Goal: Task Accomplishment & Management: Use online tool/utility

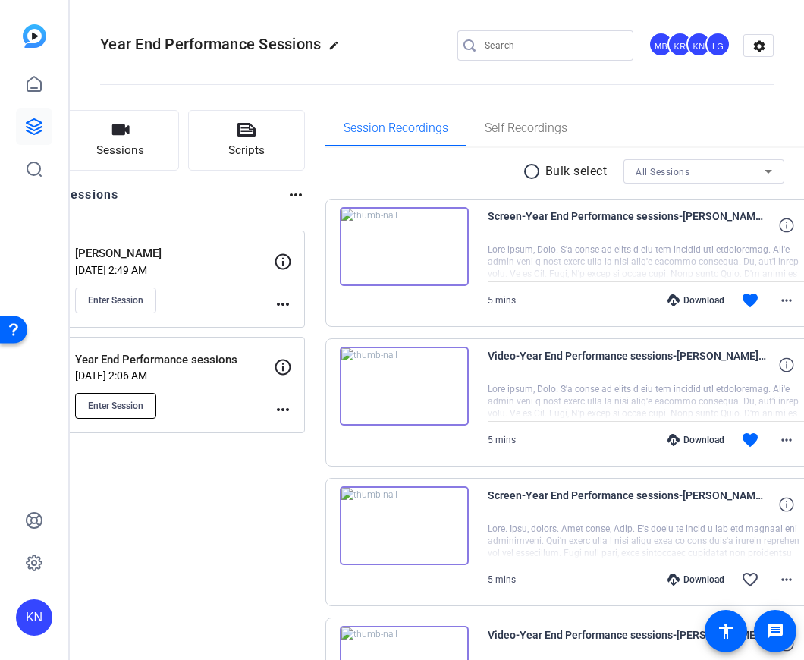
click at [156, 417] on button "Enter Session" at bounding box center [115, 406] width 81 height 26
click at [133, 405] on span "Enter Session" at bounding box center [115, 406] width 55 height 12
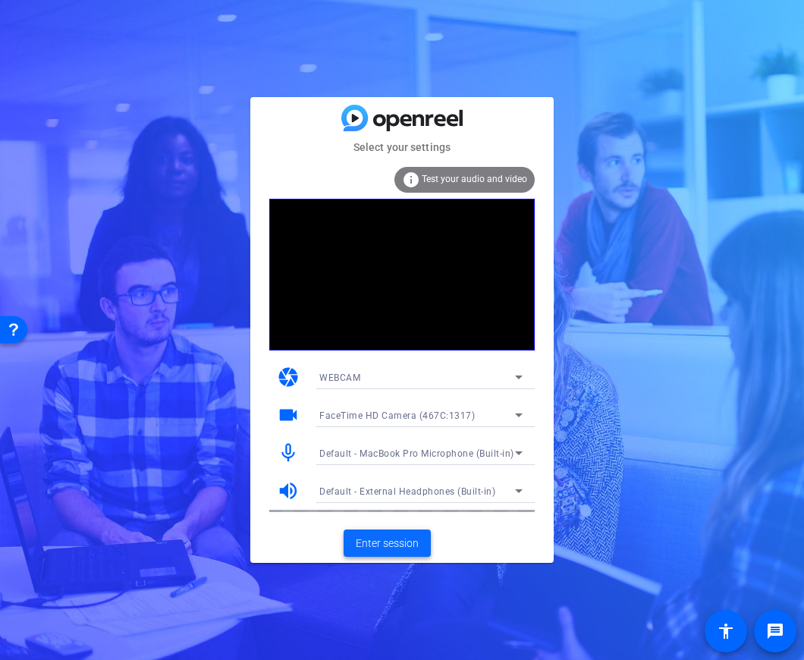
click at [386, 545] on span "Enter session" at bounding box center [387, 543] width 63 height 16
click at [412, 543] on span "Enter session" at bounding box center [387, 543] width 63 height 16
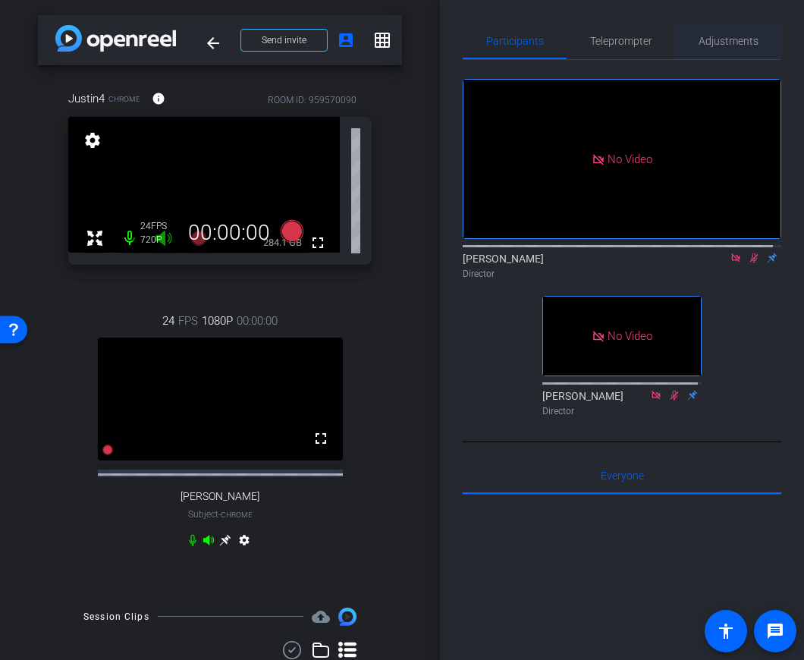
click at [716, 45] on span "Adjustments" at bounding box center [728, 41] width 60 height 11
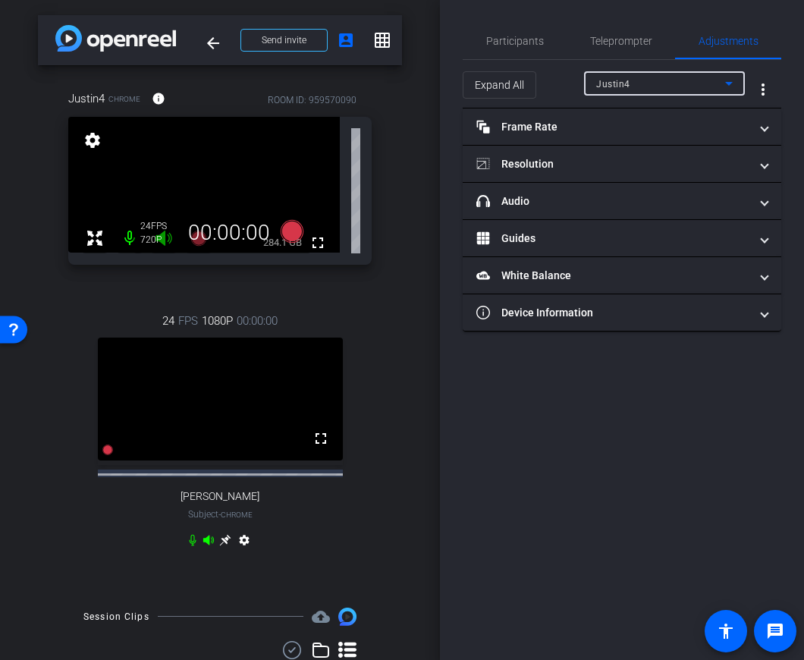
click at [641, 89] on div "Justin4" at bounding box center [660, 83] width 129 height 19
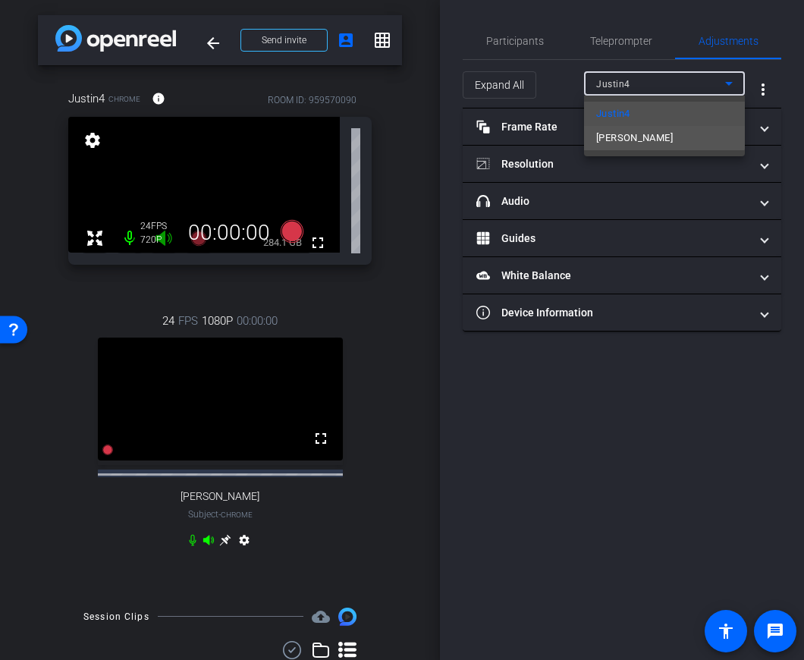
click at [651, 129] on span "Kristin Cappelli" at bounding box center [634, 138] width 77 height 18
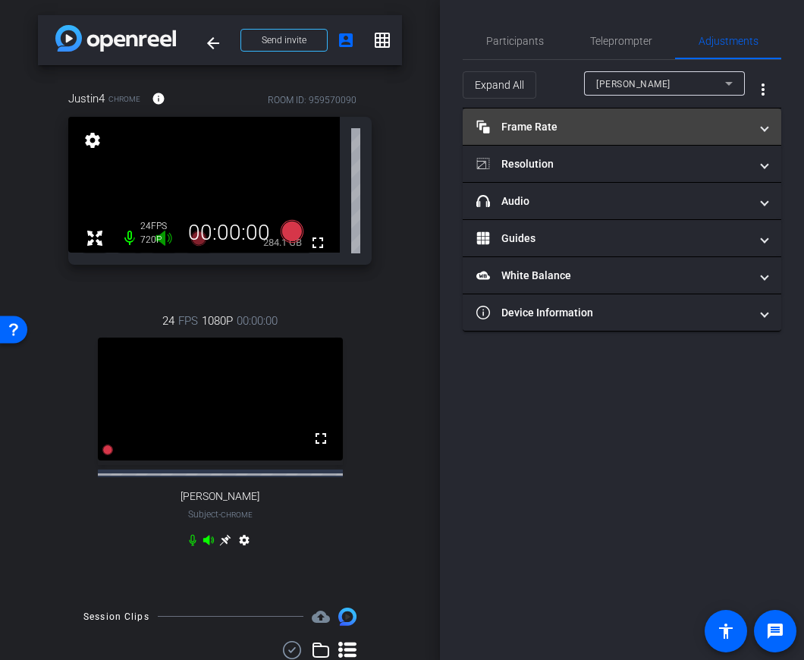
click at [616, 120] on mat-panel-title "Frame Rate Frame Rate" at bounding box center [612, 127] width 273 height 16
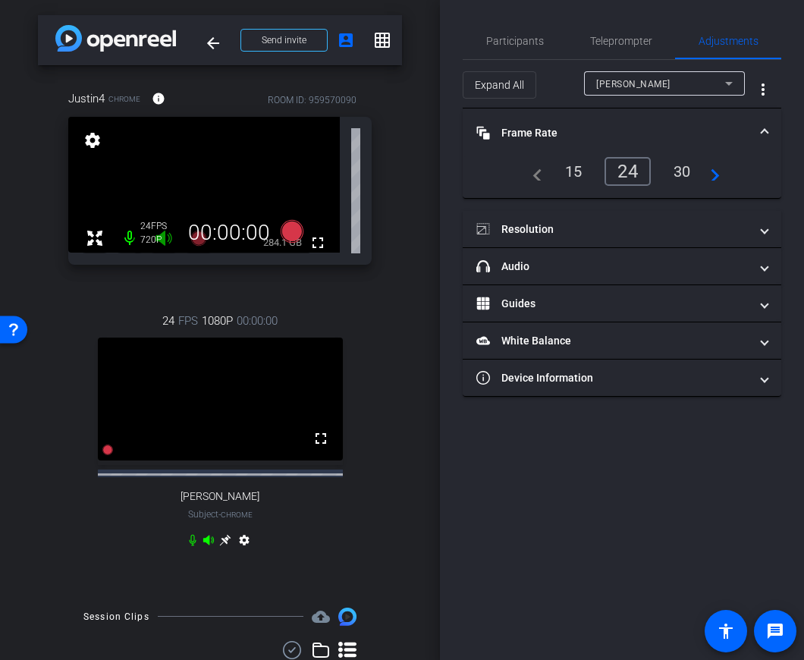
click at [616, 120] on mat-expansion-panel-header "Frame Rate Frame Rate" at bounding box center [622, 132] width 318 height 49
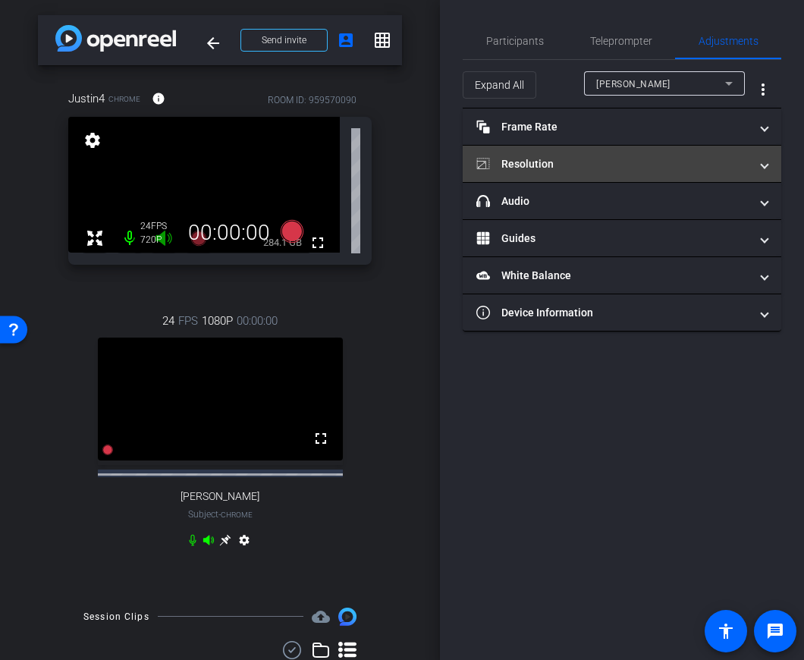
click at [595, 159] on mat-panel-title "Resolution" at bounding box center [612, 164] width 273 height 16
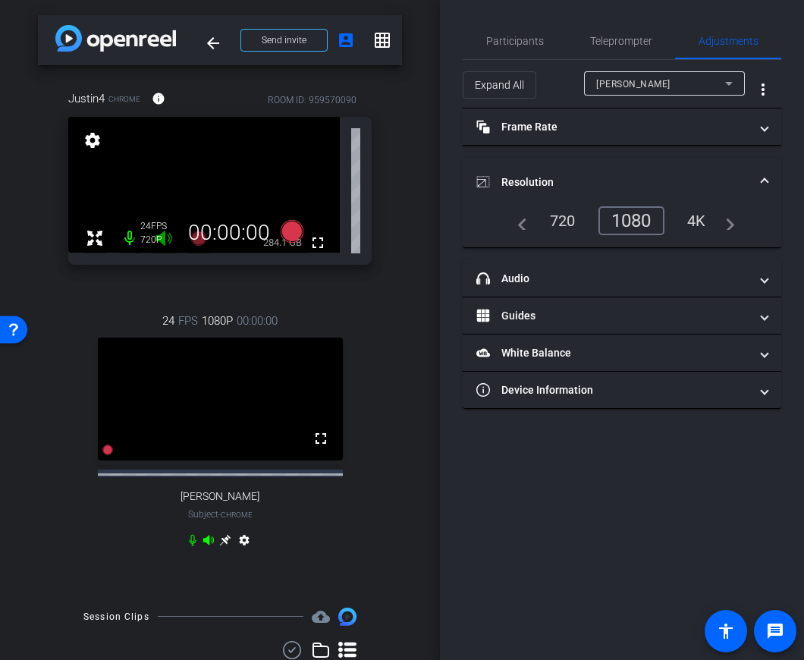
click at [599, 164] on mat-expansion-panel-header "Resolution" at bounding box center [622, 182] width 318 height 49
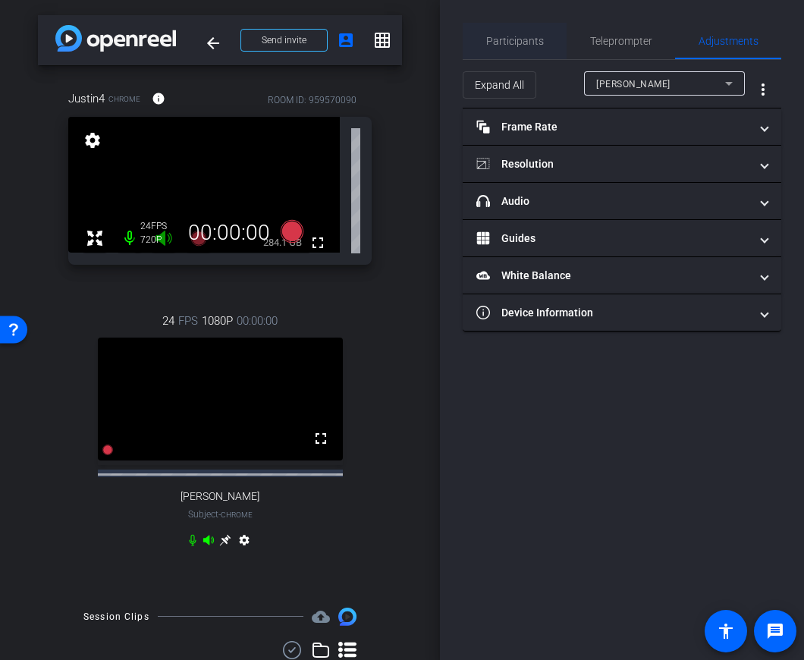
click at [527, 36] on span "Participants" at bounding box center [515, 41] width 58 height 11
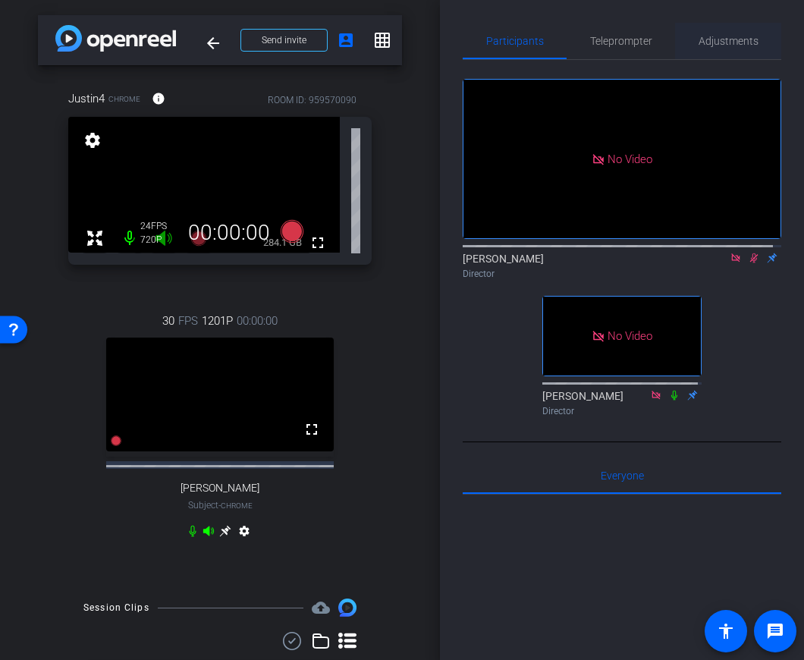
click at [727, 47] on span "Adjustments" at bounding box center [728, 41] width 60 height 36
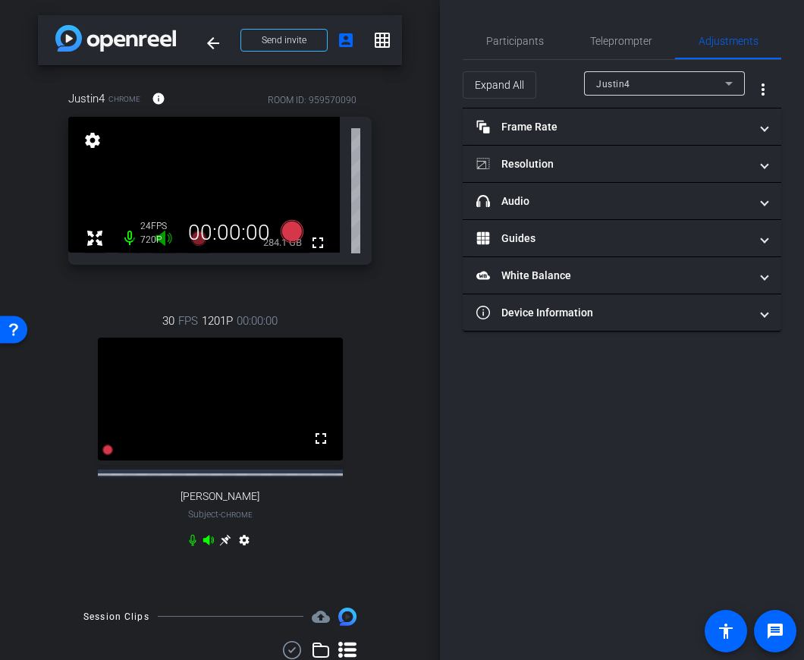
click at [655, 88] on div "Justin4" at bounding box center [660, 83] width 129 height 19
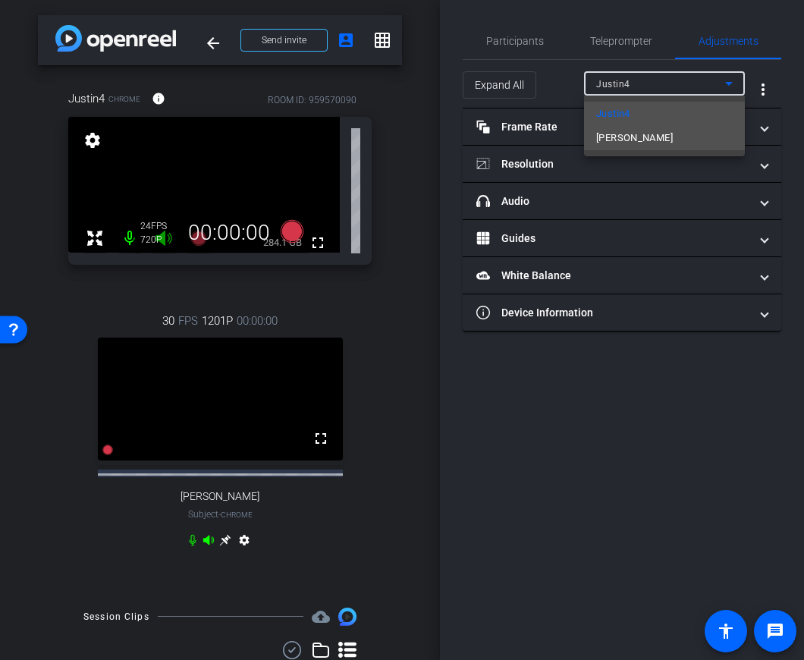
click at [643, 135] on span "Kristin Cappelli" at bounding box center [634, 138] width 77 height 18
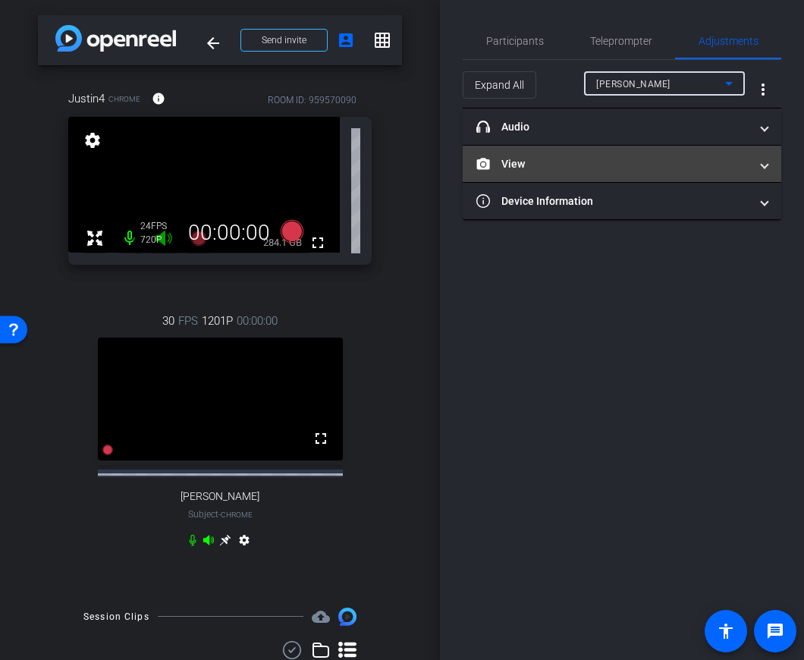
click at [610, 157] on mat-panel-title "View" at bounding box center [612, 164] width 273 height 16
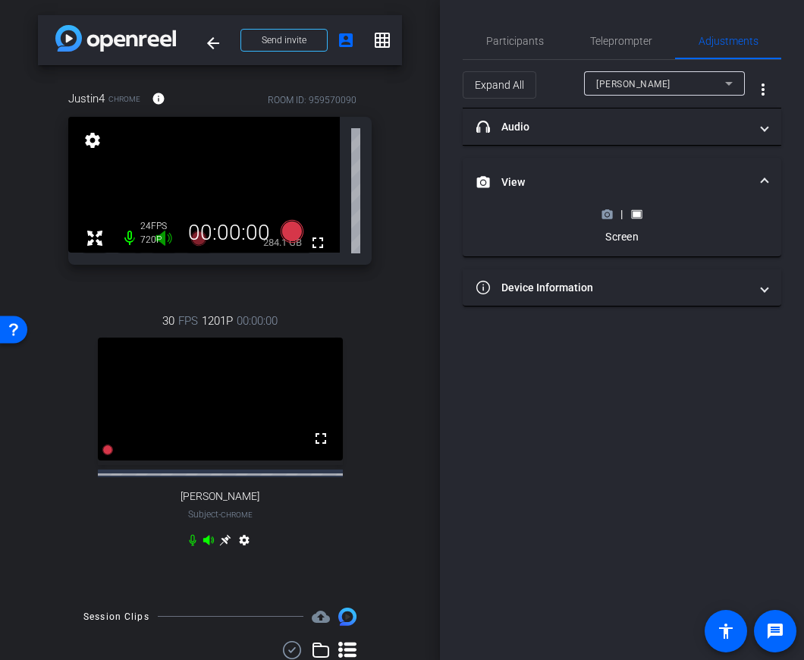
click at [610, 165] on mat-expansion-panel-header "View" at bounding box center [622, 182] width 318 height 49
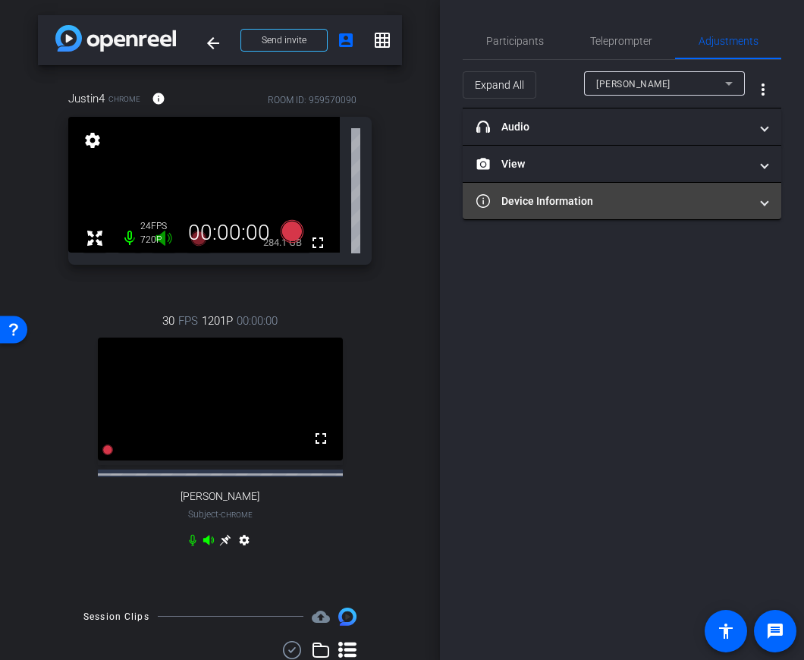
click at [635, 194] on mat-panel-title "Device Information" at bounding box center [612, 201] width 273 height 16
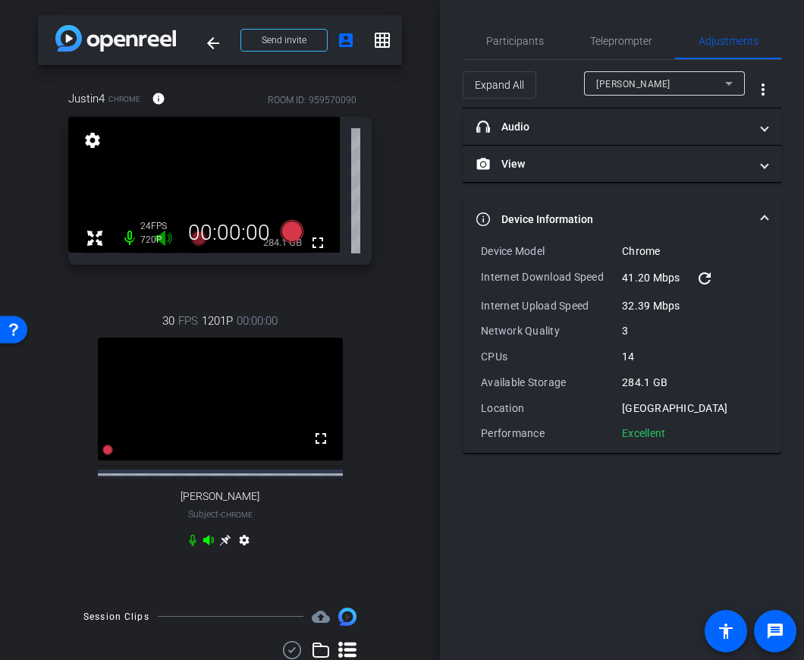
click at [635, 194] on mat-accordion "headphone icon Audio Professional Audio OFF Microphone Default - Microphone (Ye…" at bounding box center [622, 280] width 318 height 345
click at [642, 205] on mat-expansion-panel-header "Device Information" at bounding box center [622, 219] width 318 height 49
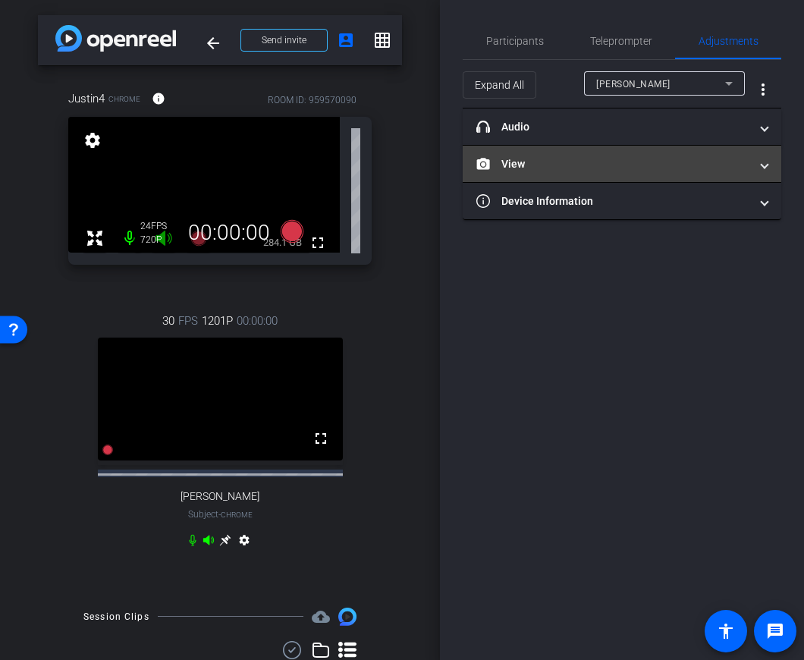
click at [607, 169] on mat-panel-title "View" at bounding box center [612, 164] width 273 height 16
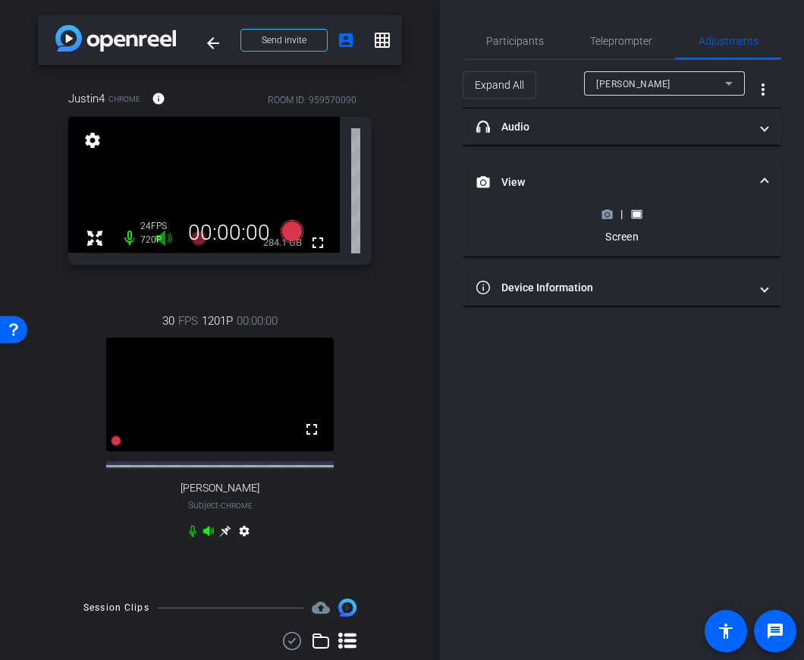
click at [610, 169] on mat-expansion-panel-header "View" at bounding box center [622, 182] width 318 height 49
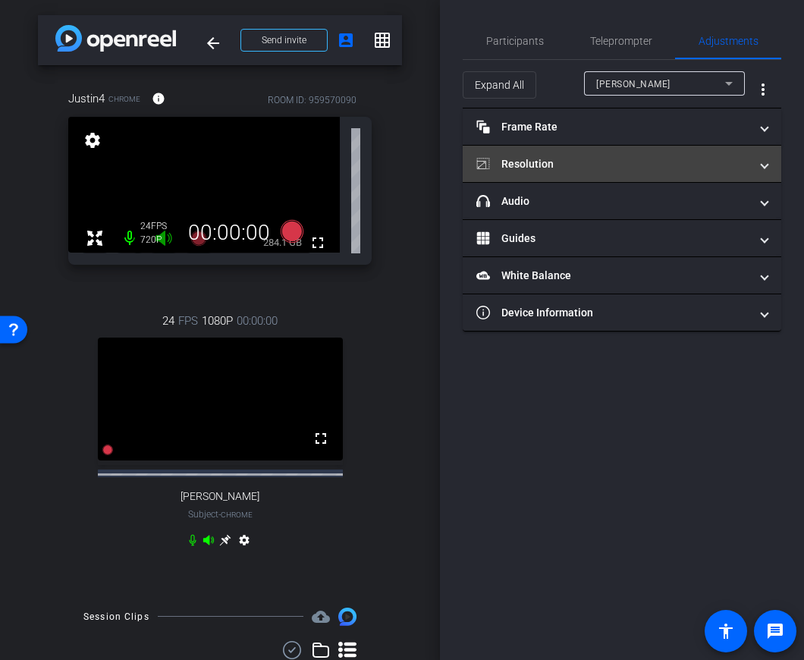
click at [598, 166] on mat-panel-title "Resolution" at bounding box center [612, 164] width 273 height 16
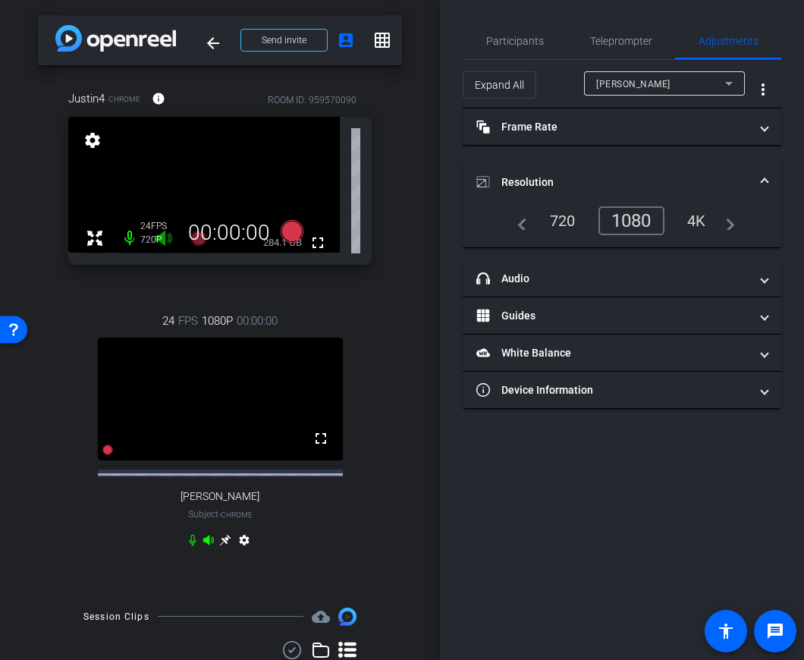
click at [598, 166] on mat-expansion-panel-header "Resolution" at bounding box center [622, 182] width 318 height 49
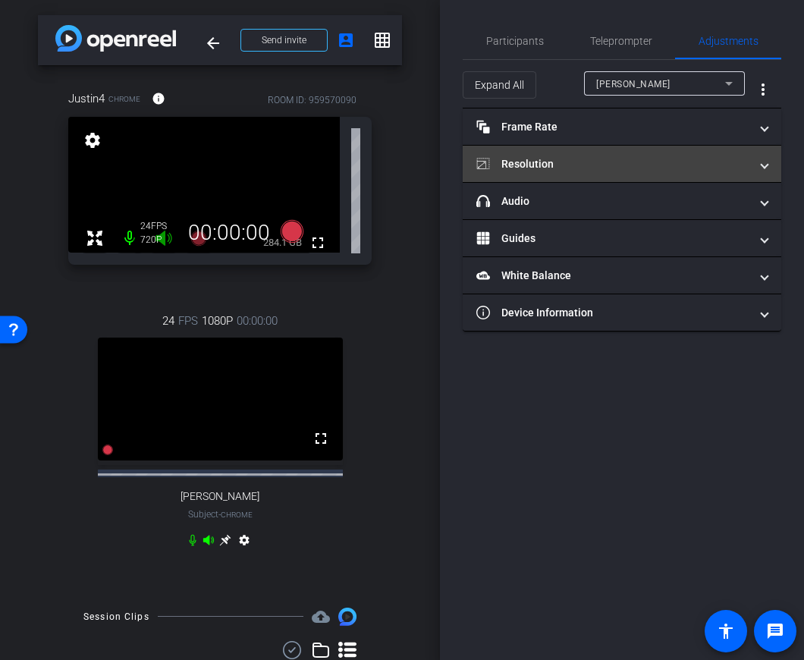
click at [600, 165] on mat-panel-title "Resolution" at bounding box center [612, 164] width 273 height 16
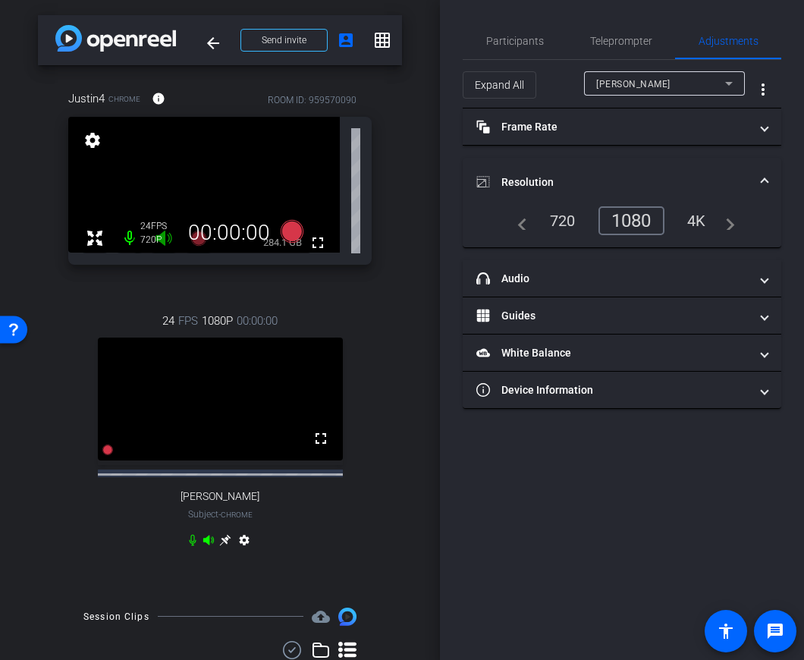
click at [600, 165] on mat-expansion-panel-header "Resolution" at bounding box center [622, 182] width 318 height 49
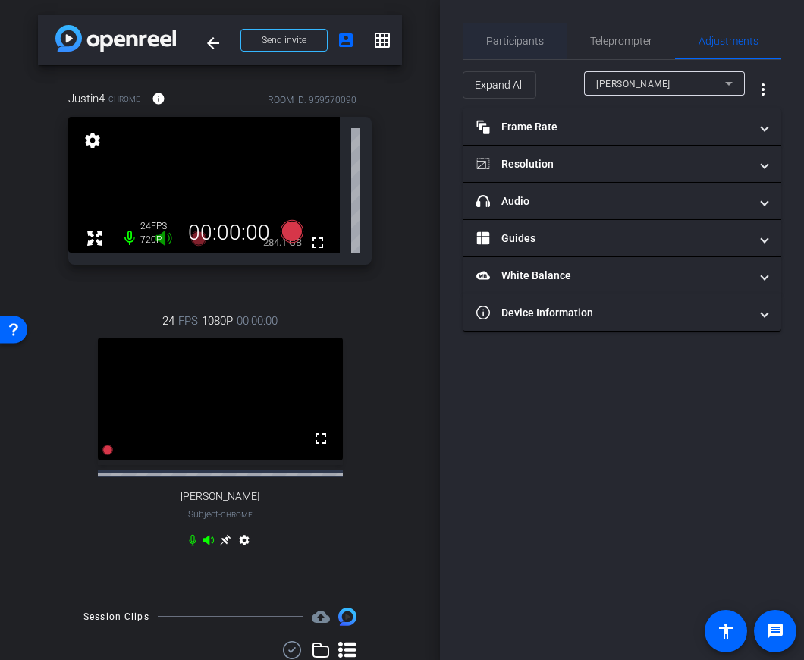
click at [512, 39] on span "Participants" at bounding box center [515, 41] width 58 height 11
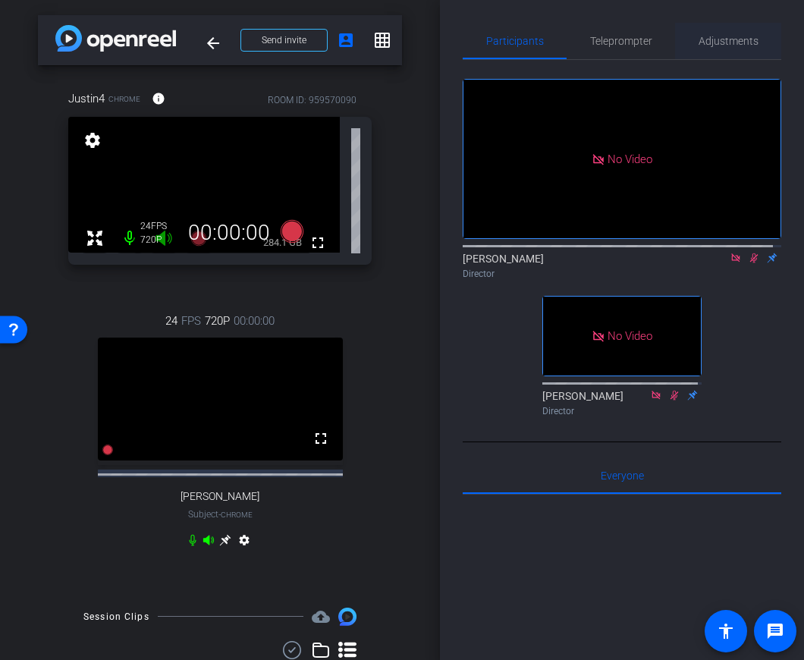
click at [731, 33] on span "Adjustments" at bounding box center [728, 41] width 60 height 36
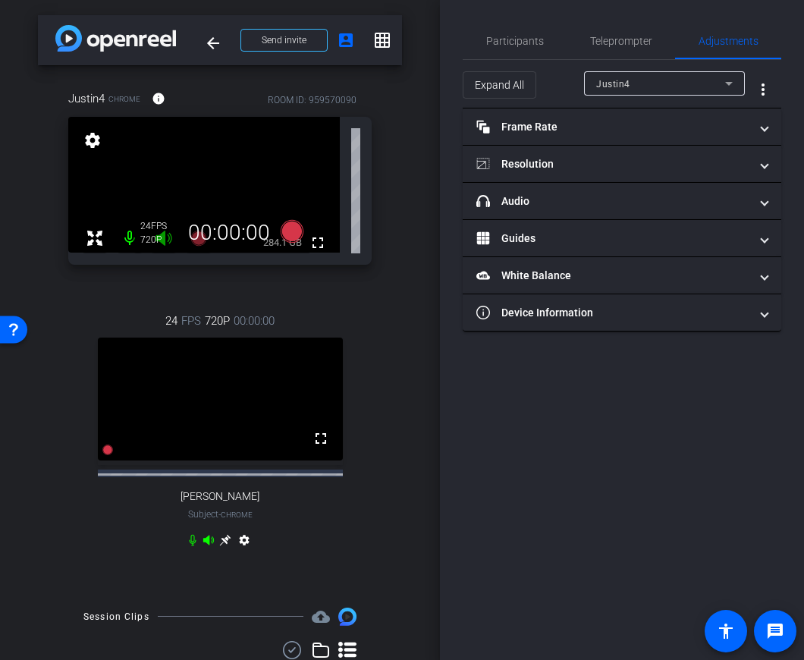
click at [661, 77] on div "Justin4" at bounding box center [660, 83] width 129 height 19
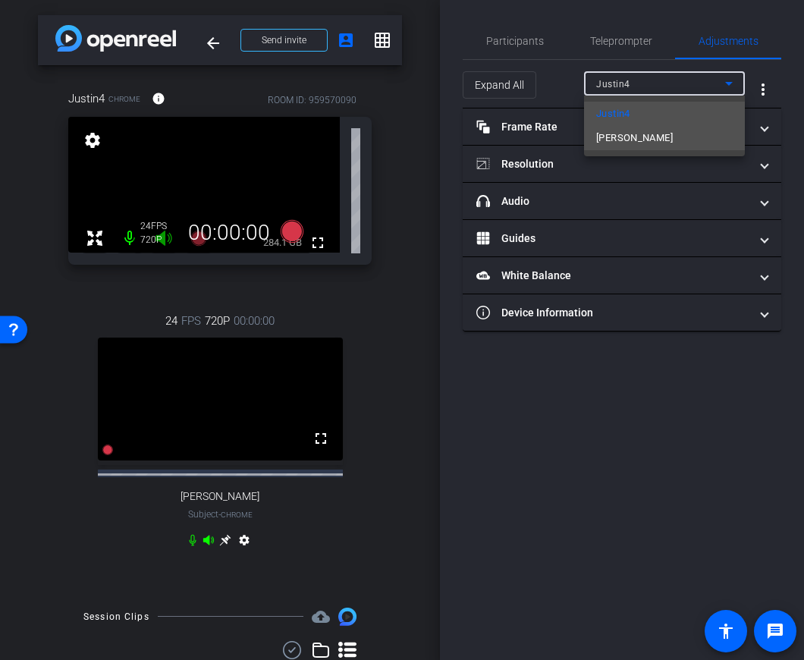
click at [652, 134] on span "Benetta Boyd-Byrd" at bounding box center [634, 138] width 77 height 18
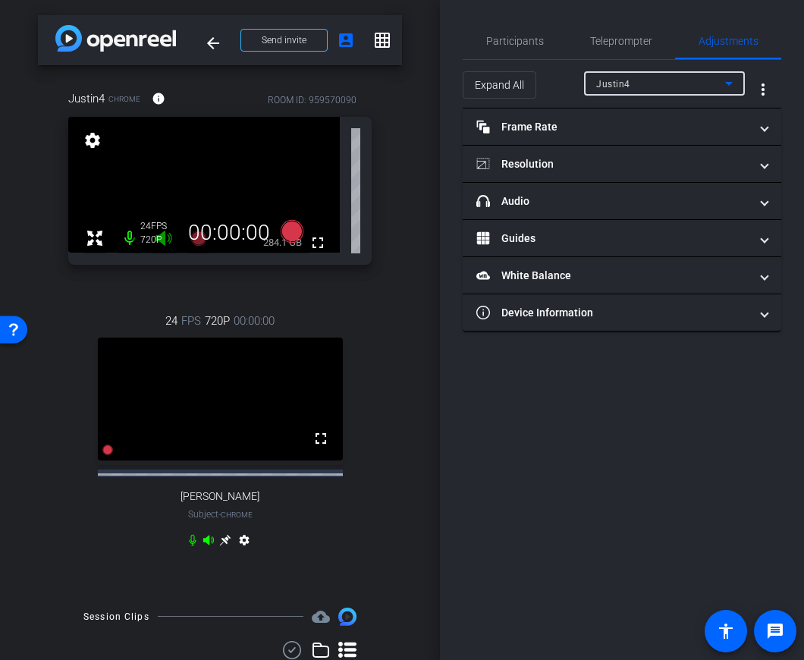
type input "11000"
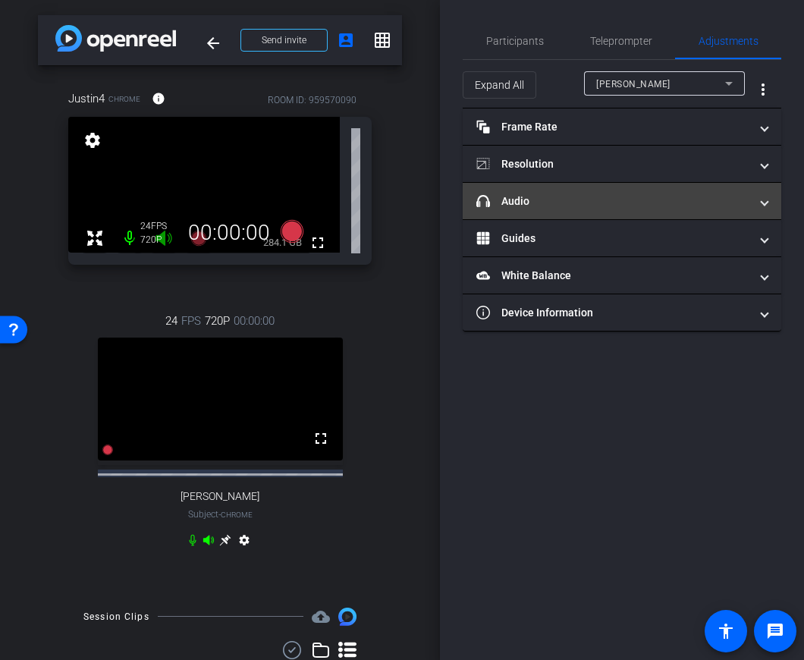
click at [650, 208] on mat-panel-title "headphone icon Audio" at bounding box center [612, 201] width 273 height 16
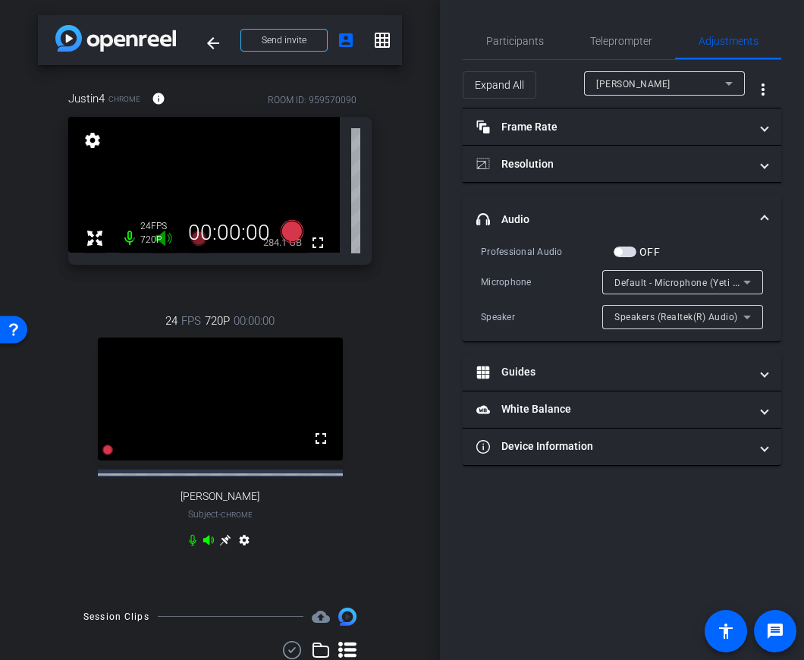
click at [673, 282] on span "Default - Microphone (Yeti Stereo Microphone) (046d:0ab7)" at bounding box center [745, 282] width 262 height 12
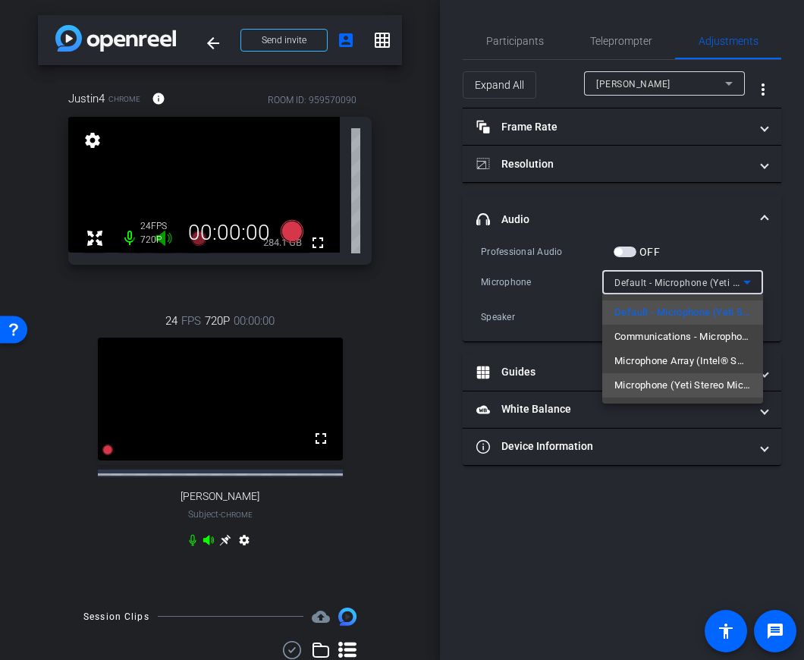
click at [649, 383] on span "Microphone (Yeti Stereo Microphone) (046d:0ab7)" at bounding box center [682, 385] width 136 height 18
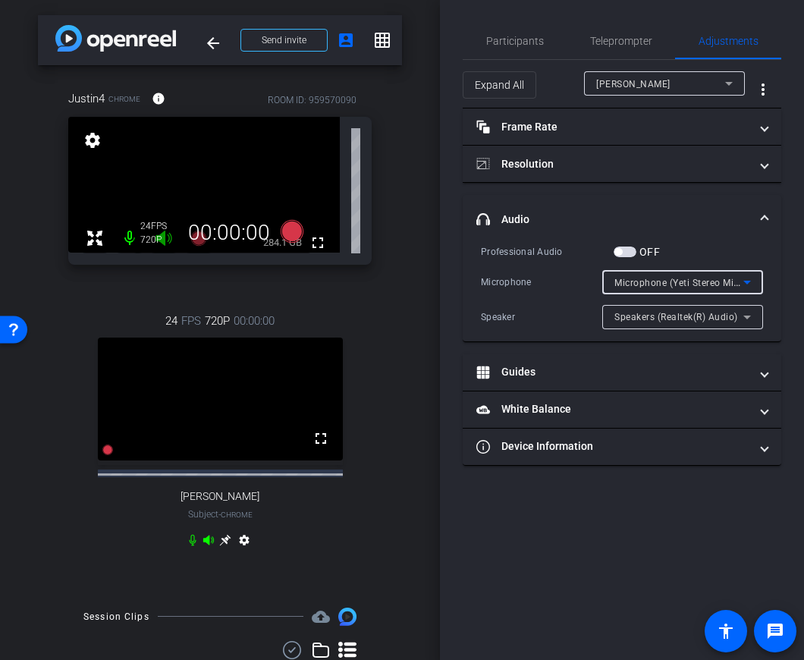
click at [671, 318] on span "Speakers (Realtek(R) Audio)" at bounding box center [676, 317] width 124 height 11
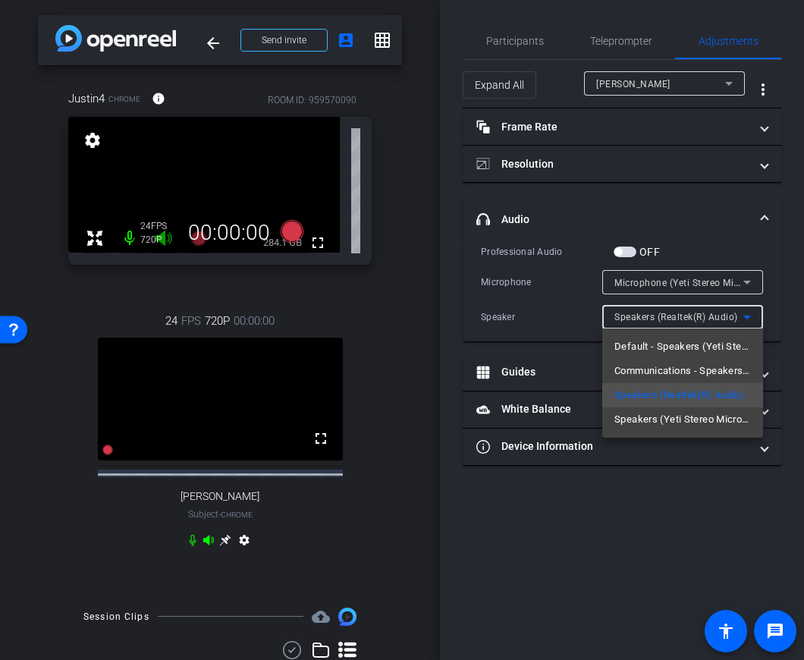
click at [695, 279] on div at bounding box center [402, 330] width 804 height 660
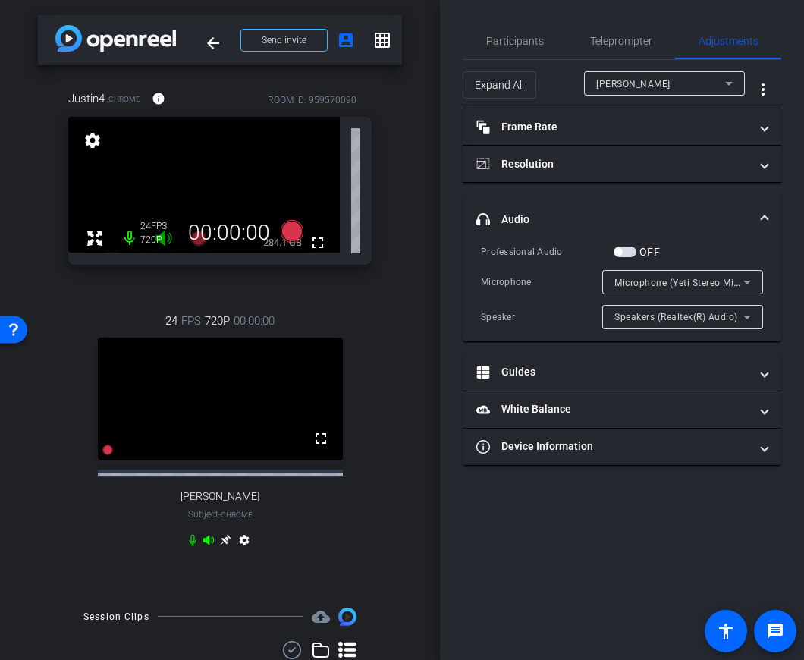
click at [696, 281] on span "Microphone (Yeti Stereo Microphone) (046d:0ab7)" at bounding box center [725, 282] width 222 height 12
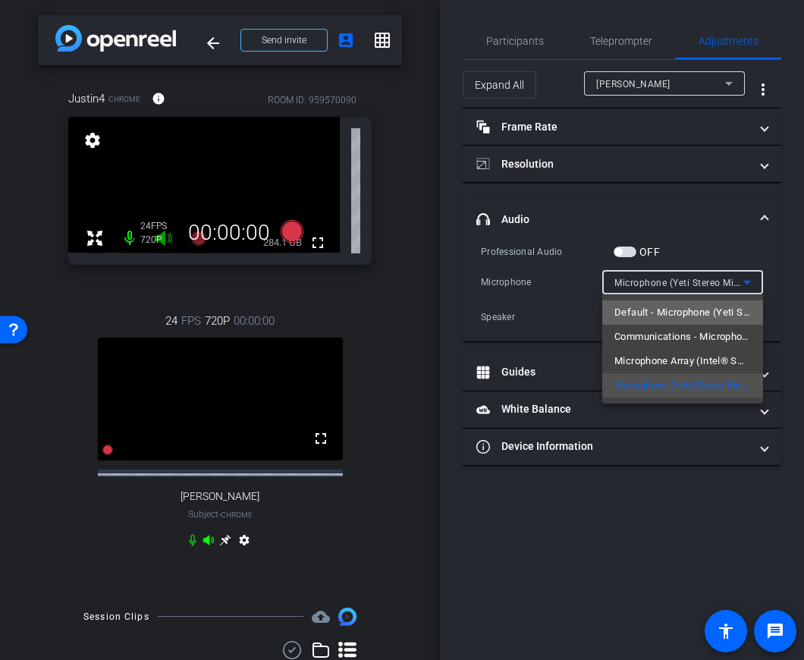
click at [698, 309] on span "Default - Microphone (Yeti Stereo Microphone) (046d:0ab7)" at bounding box center [682, 312] width 136 height 18
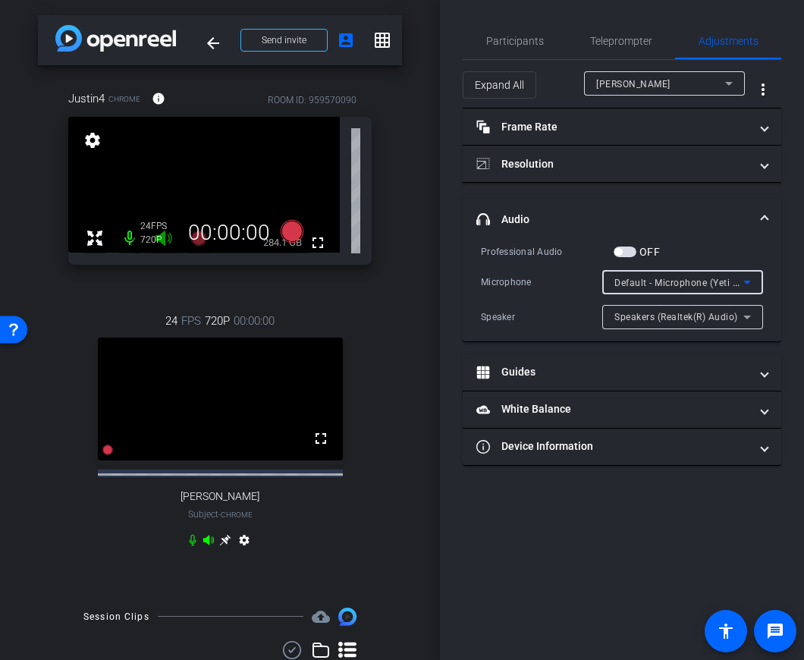
click at [702, 278] on span "Default - Microphone (Yeti Stereo Microphone) (046d:0ab7)" at bounding box center [745, 282] width 262 height 12
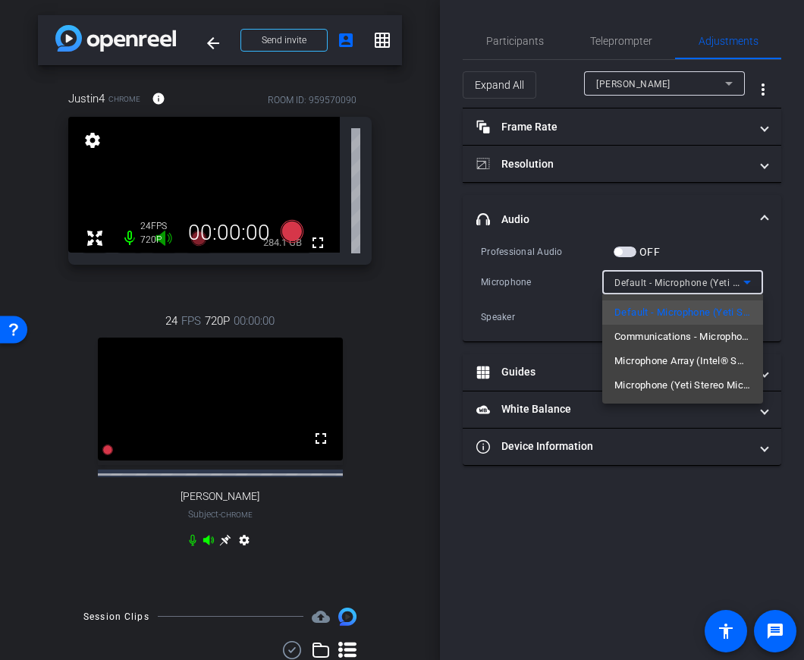
click at [693, 252] on div at bounding box center [402, 330] width 804 height 660
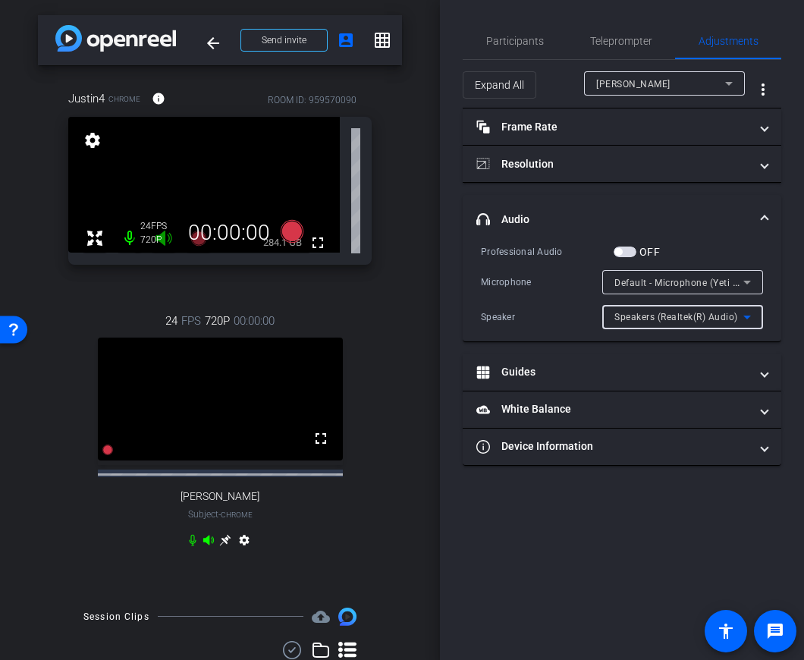
click at [701, 317] on span "Speakers (Realtek(R) Audio)" at bounding box center [676, 317] width 124 height 11
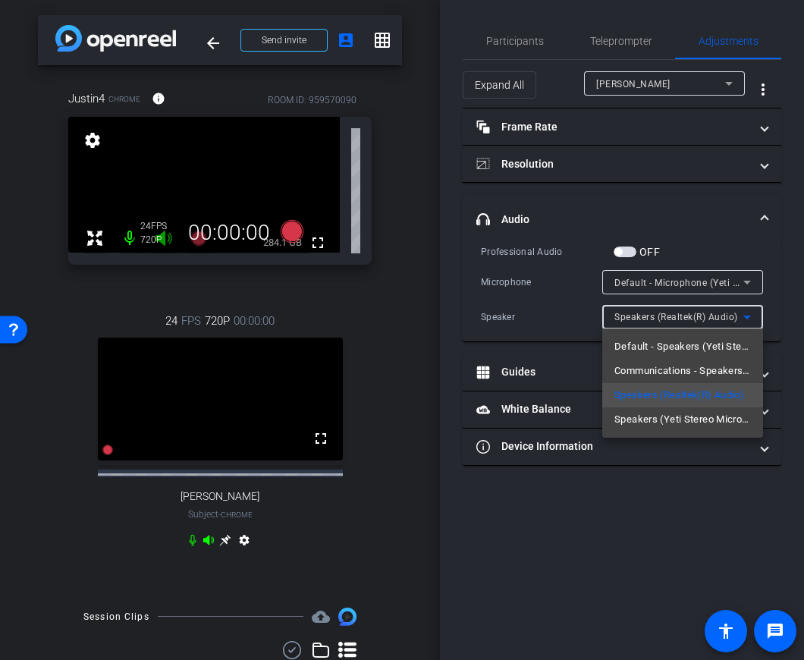
click at [717, 348] on span "Default - Speakers (Yeti Stereo Microphone) (046d:0ab7)" at bounding box center [682, 346] width 136 height 18
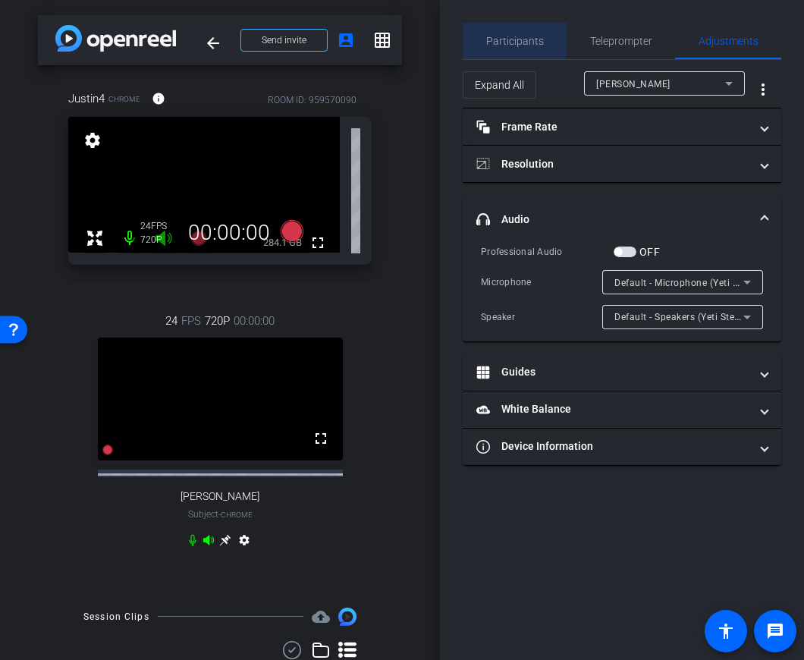
click at [530, 37] on span "Participants" at bounding box center [515, 41] width 58 height 11
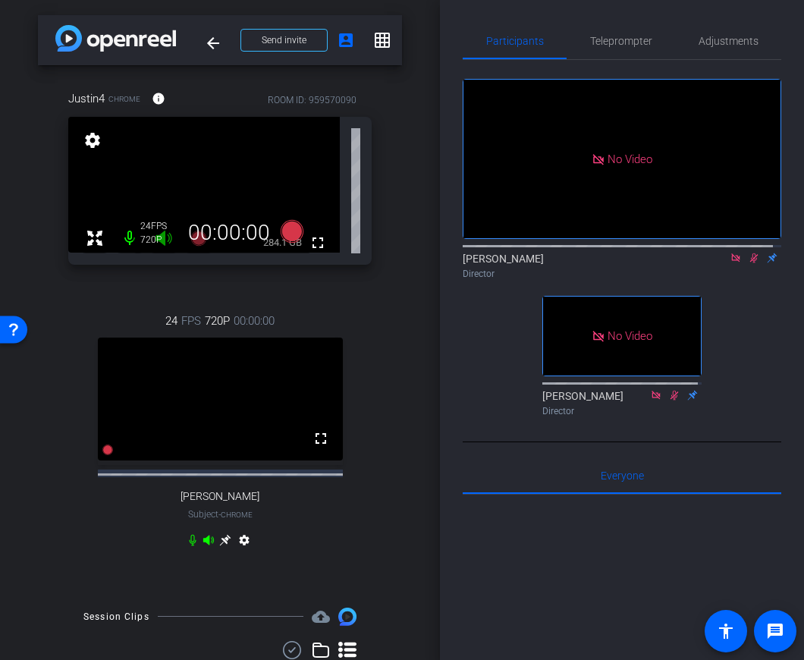
click at [748, 253] on icon at bounding box center [754, 258] width 12 height 11
click at [711, 52] on span "Adjustments" at bounding box center [728, 41] width 60 height 36
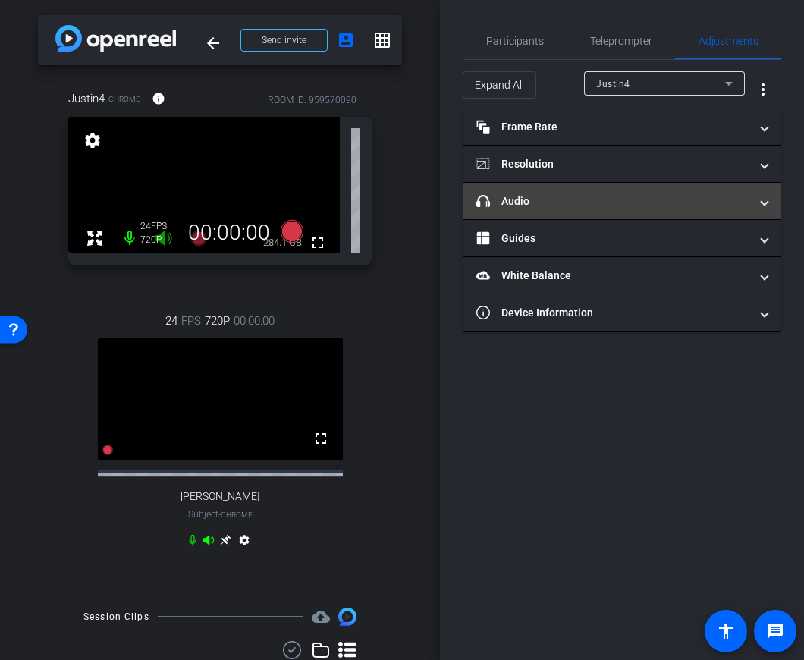
click at [588, 215] on mat-expansion-panel-header "headphone icon Audio" at bounding box center [622, 201] width 318 height 36
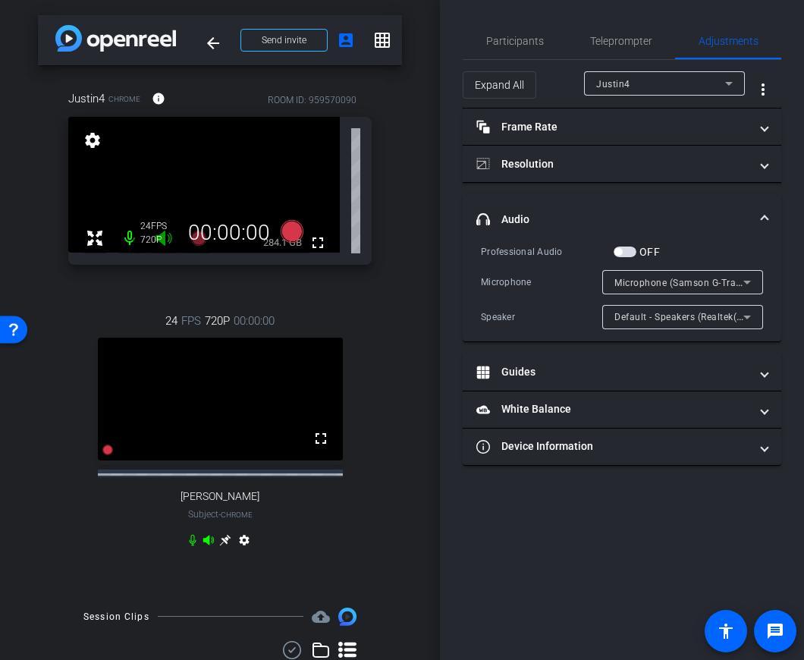
click at [653, 324] on div "Default - Speakers (Realtek(R) Audio)" at bounding box center [678, 316] width 129 height 19
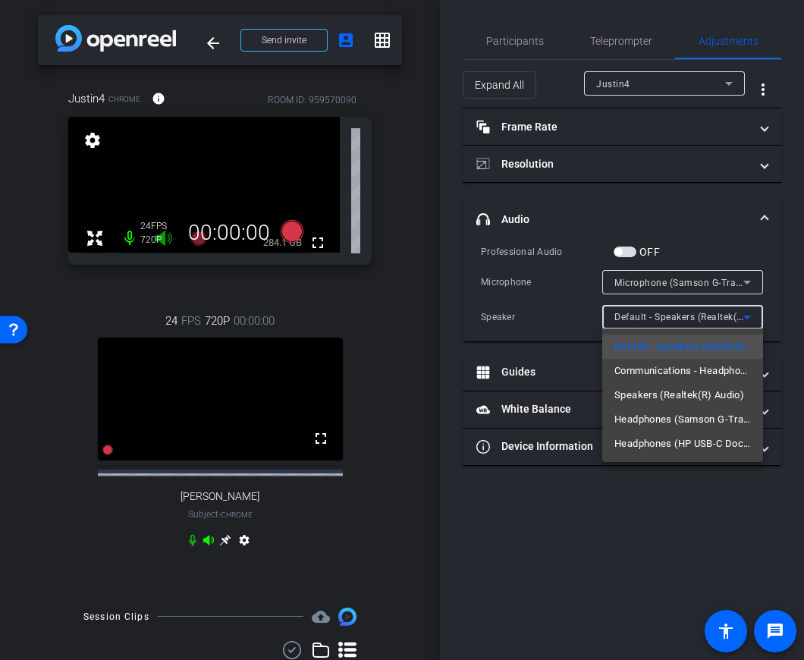
click at [654, 323] on div at bounding box center [402, 330] width 804 height 660
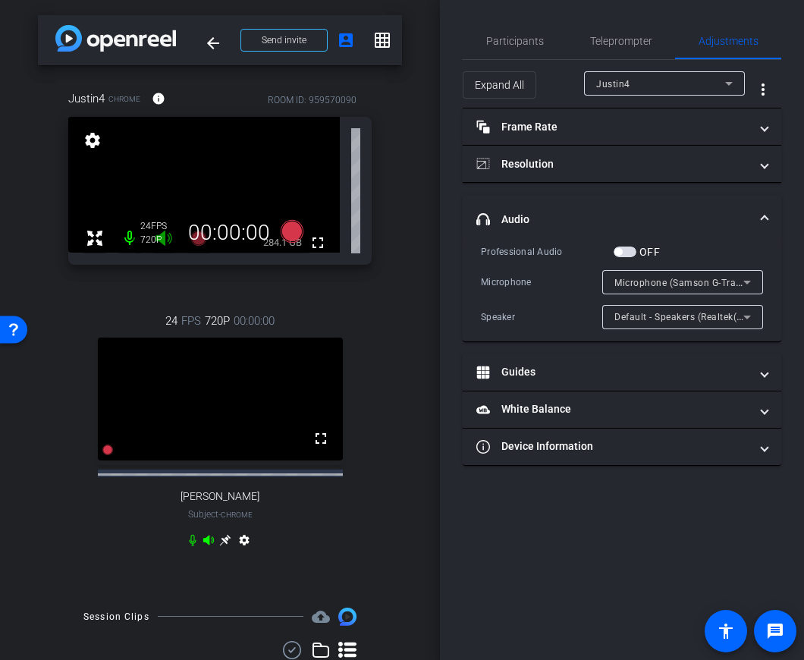
click at [676, 283] on span "Microphone (Samson G-Track Pro)" at bounding box center [690, 282] width 153 height 12
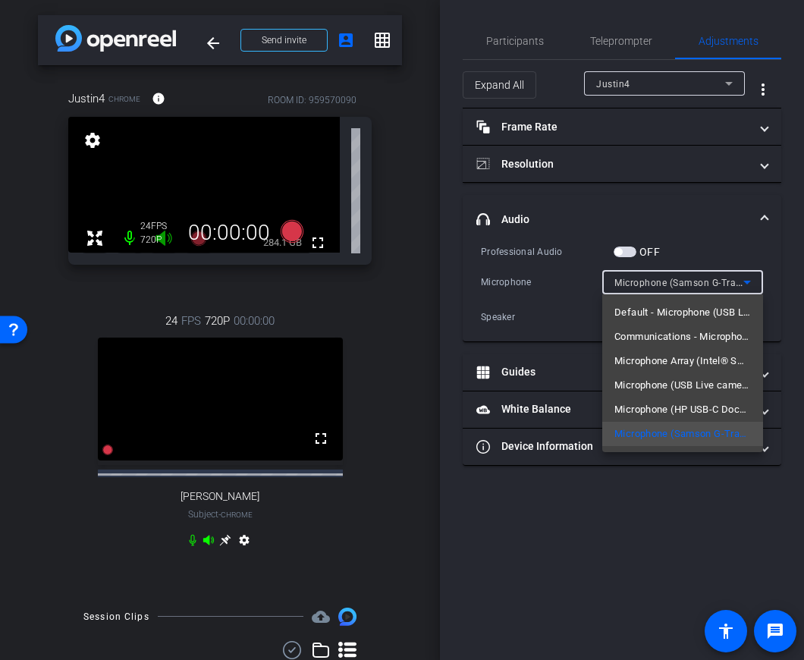
click at [673, 284] on div at bounding box center [402, 330] width 804 height 660
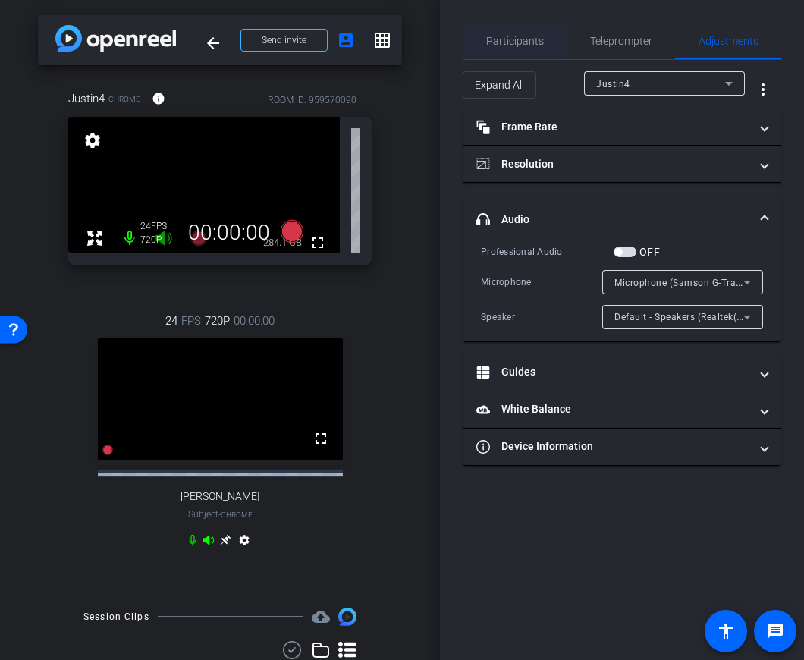
click at [524, 46] on span "Participants" at bounding box center [515, 41] width 58 height 11
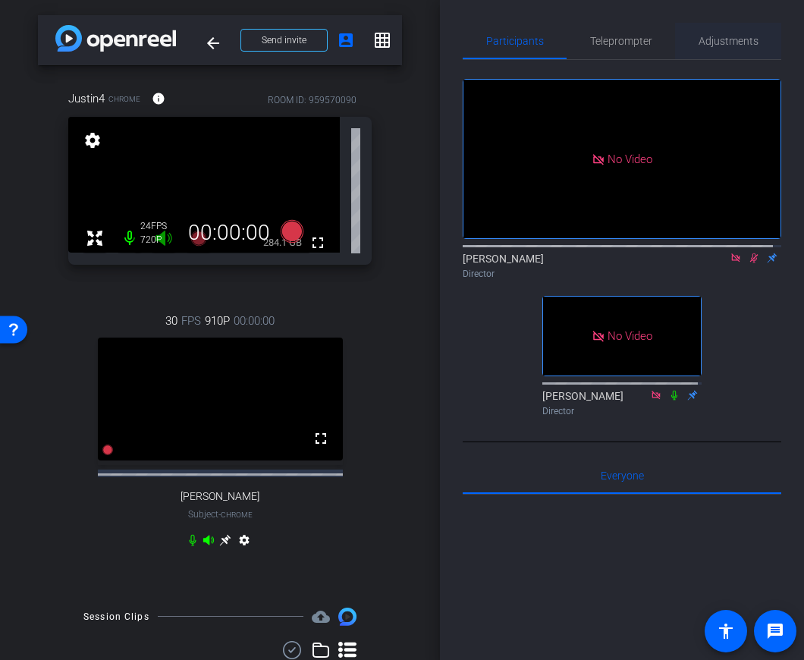
click at [727, 46] on span "Adjustments" at bounding box center [728, 41] width 60 height 11
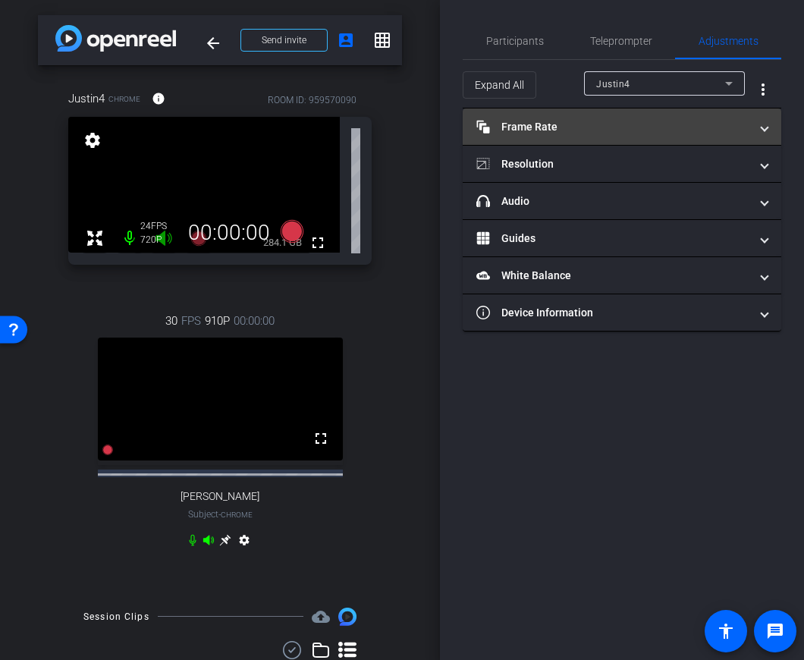
click at [576, 124] on mat-panel-title "Frame Rate Frame Rate" at bounding box center [612, 127] width 273 height 16
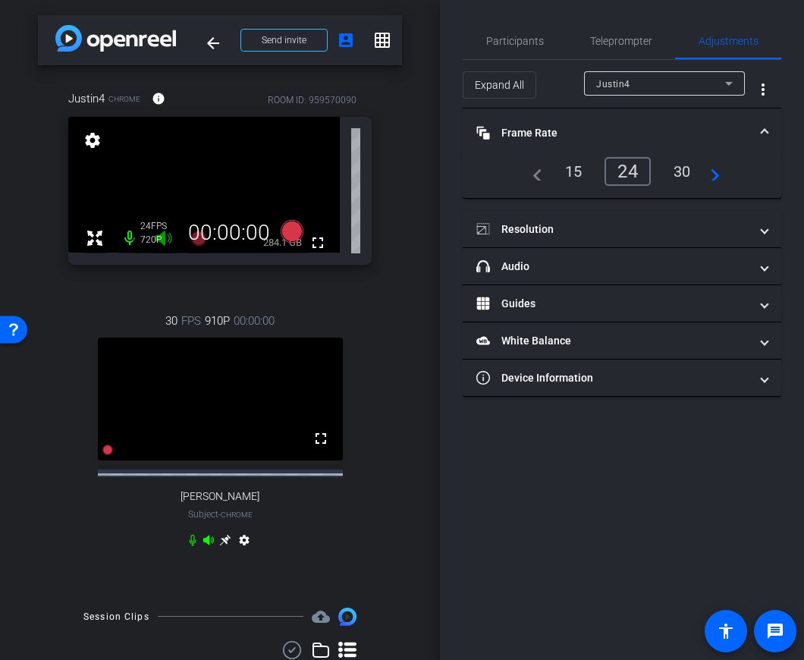
click at [576, 125] on mat-panel-title "Frame Rate Frame Rate" at bounding box center [612, 133] width 273 height 16
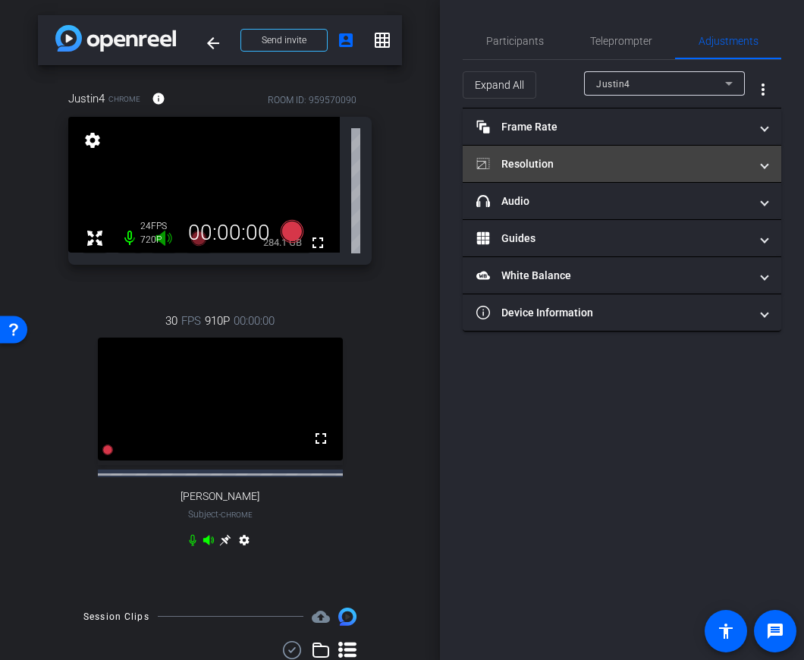
click at [573, 168] on mat-panel-title "Resolution" at bounding box center [612, 164] width 273 height 16
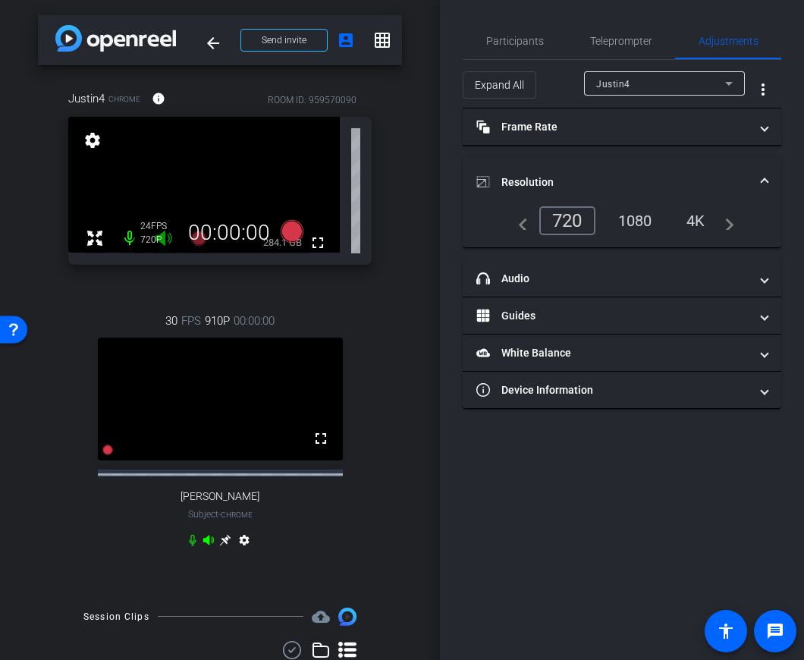
click at [573, 168] on mat-expansion-panel-header "Resolution" at bounding box center [622, 182] width 318 height 49
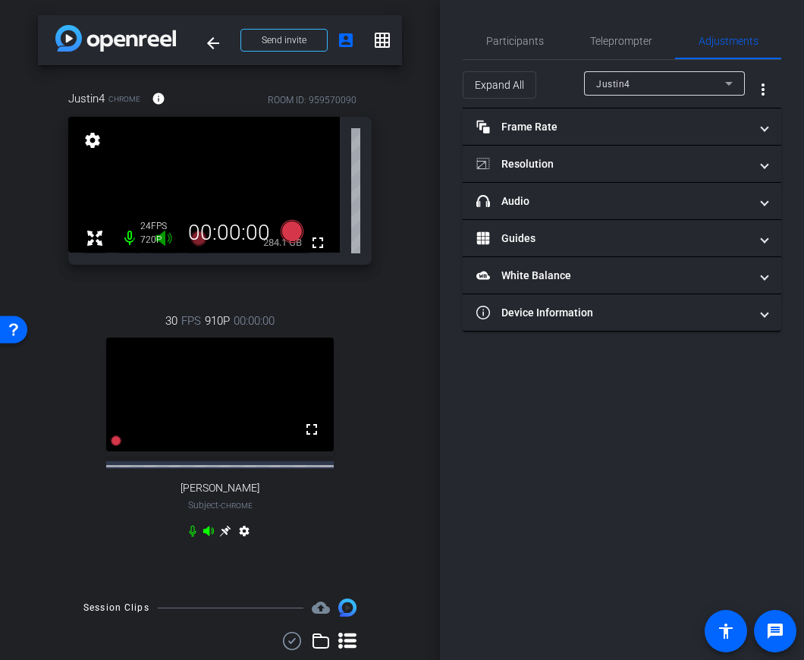
click at [644, 82] on div "Justin4" at bounding box center [660, 83] width 129 height 19
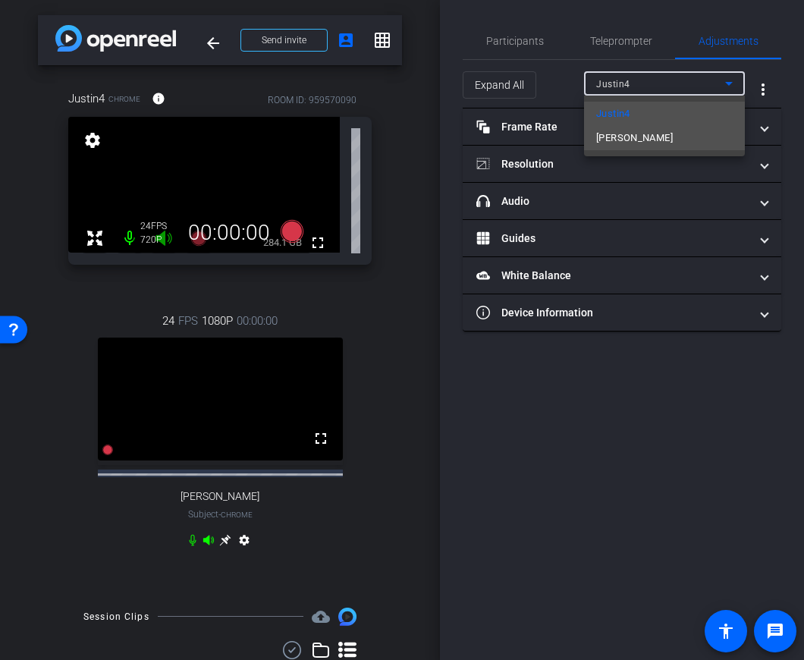
click at [643, 132] on span "Benetta Boyd-Byrd" at bounding box center [634, 138] width 77 height 18
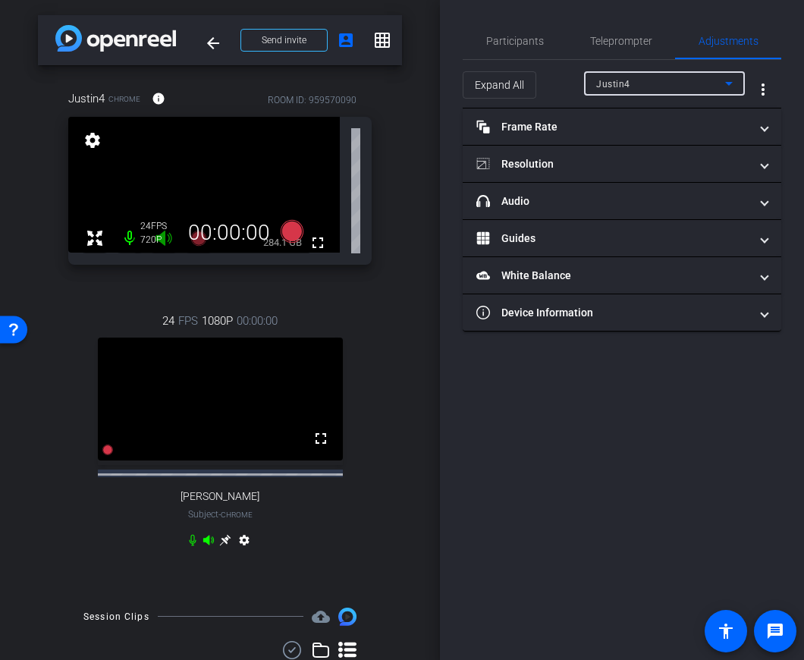
type input "11000"
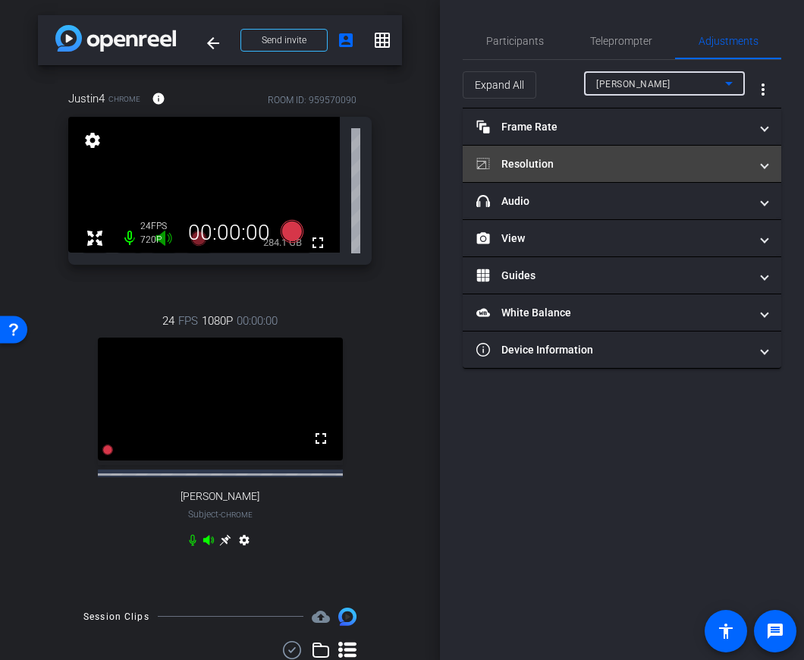
click at [585, 162] on mat-panel-title "Resolution" at bounding box center [612, 164] width 273 height 16
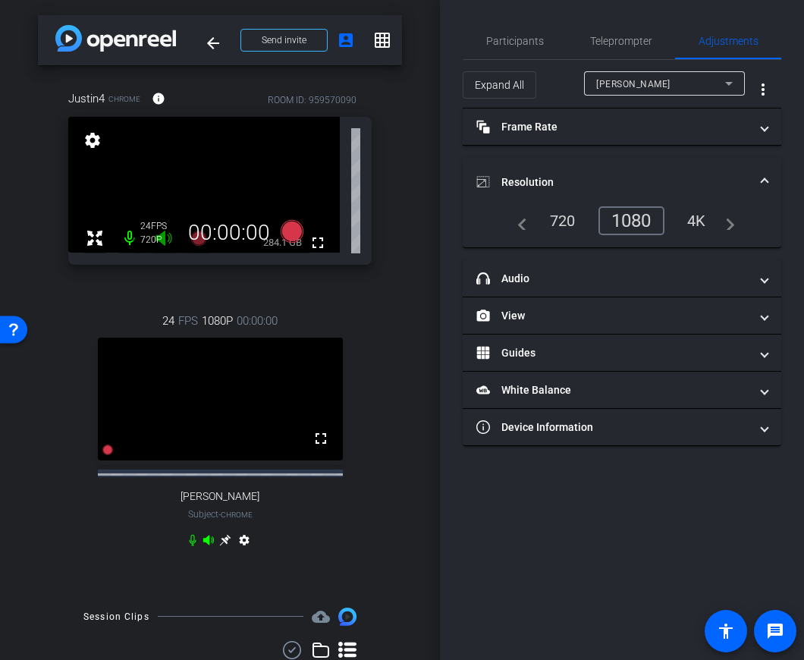
click at [456, 187] on div "Participants Teleprompter Adjustments Kenny Nicodemus Director Lou Garinga Dire…" at bounding box center [622, 330] width 364 height 660
click at [450, 200] on div "Participants Teleprompter Adjustments Kenny Nicodemus Director Lou Garinga Dire…" at bounding box center [622, 330] width 364 height 660
click at [593, 157] on mat-accordion "Frame Rate Frame Rate navigate_before 15 24 30 navigate_next Resolution navigat…" at bounding box center [622, 276] width 318 height 337
click at [629, 162] on mat-expansion-panel-header "Resolution" at bounding box center [622, 182] width 318 height 49
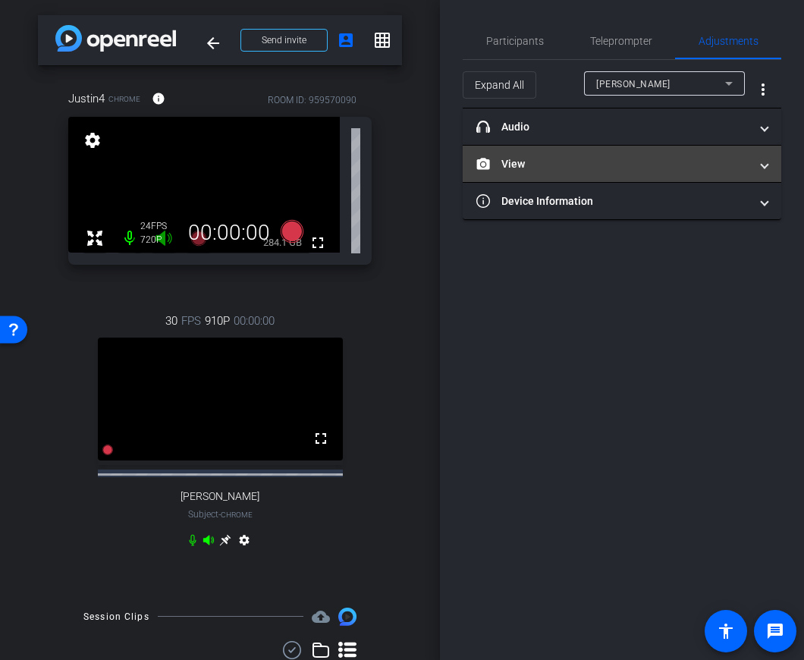
click at [629, 153] on mat-expansion-panel-header "View" at bounding box center [622, 164] width 318 height 36
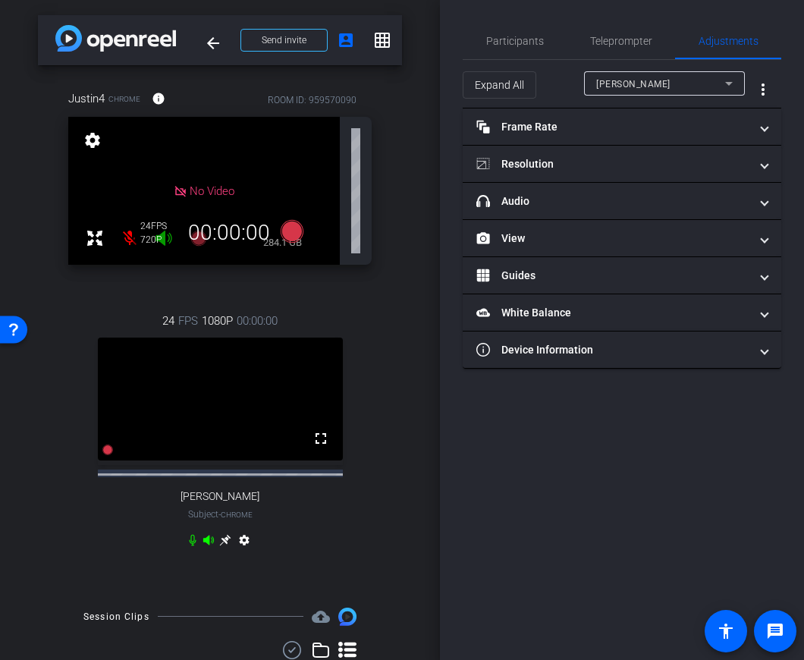
click at [552, 59] on div "Participants Teleprompter Adjustments" at bounding box center [622, 41] width 318 height 37
click at [525, 36] on span "Participants" at bounding box center [515, 41] width 58 height 11
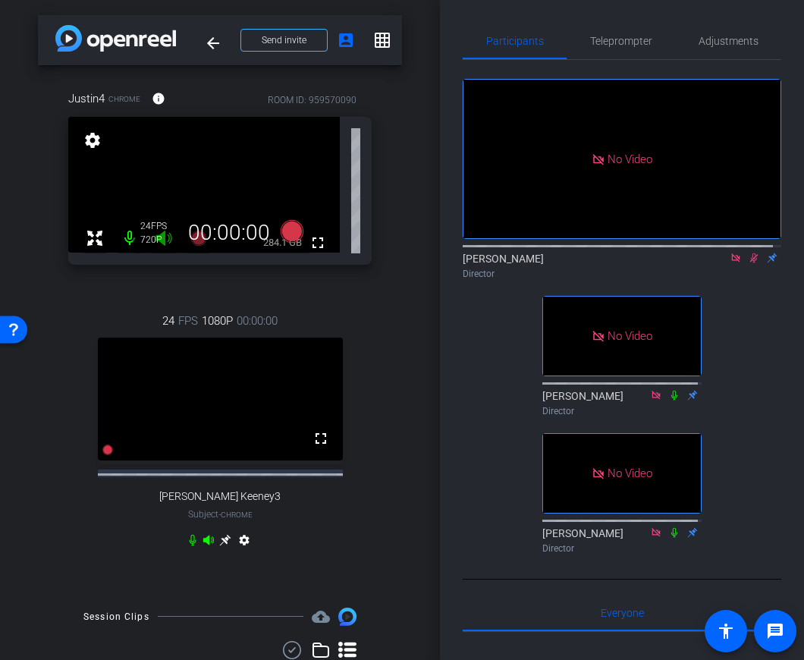
click at [481, 415] on div "No Video Kenny Nicodemus Director No Video Lou Garinga Director No Video Kaveh …" at bounding box center [622, 310] width 318 height 500
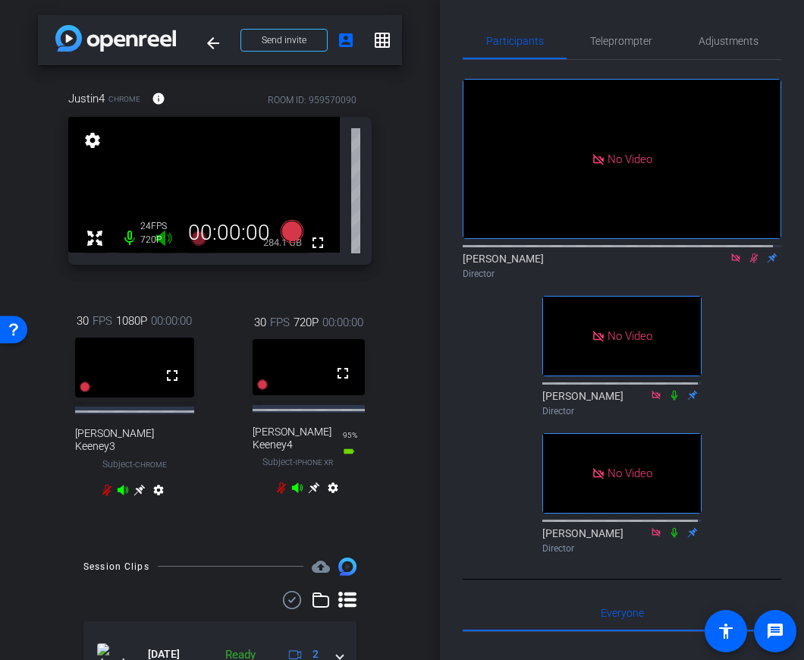
click at [102, 487] on icon at bounding box center [107, 490] width 12 height 12
click at [103, 485] on icon at bounding box center [106, 489] width 7 height 11
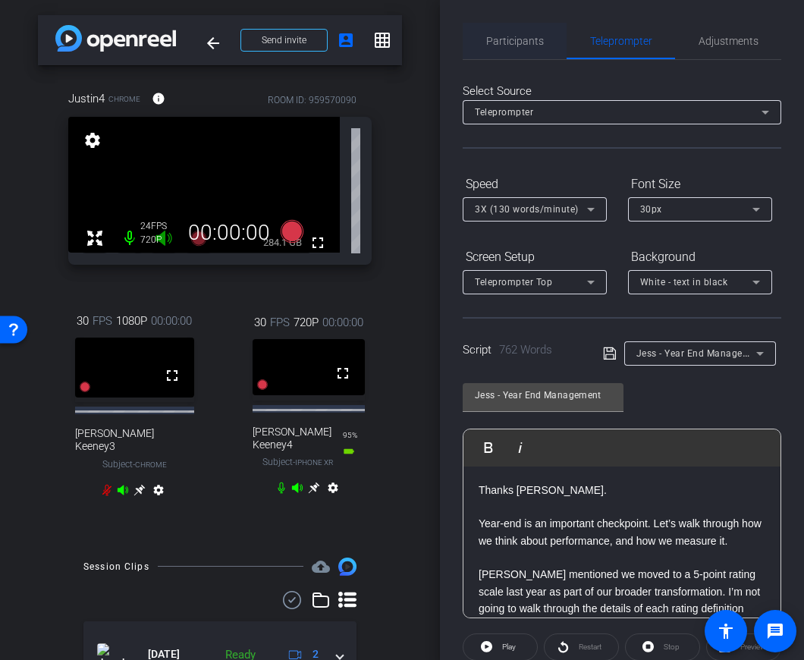
click at [516, 44] on span "Participants" at bounding box center [515, 41] width 58 height 11
